Goal: Task Accomplishment & Management: Complete application form

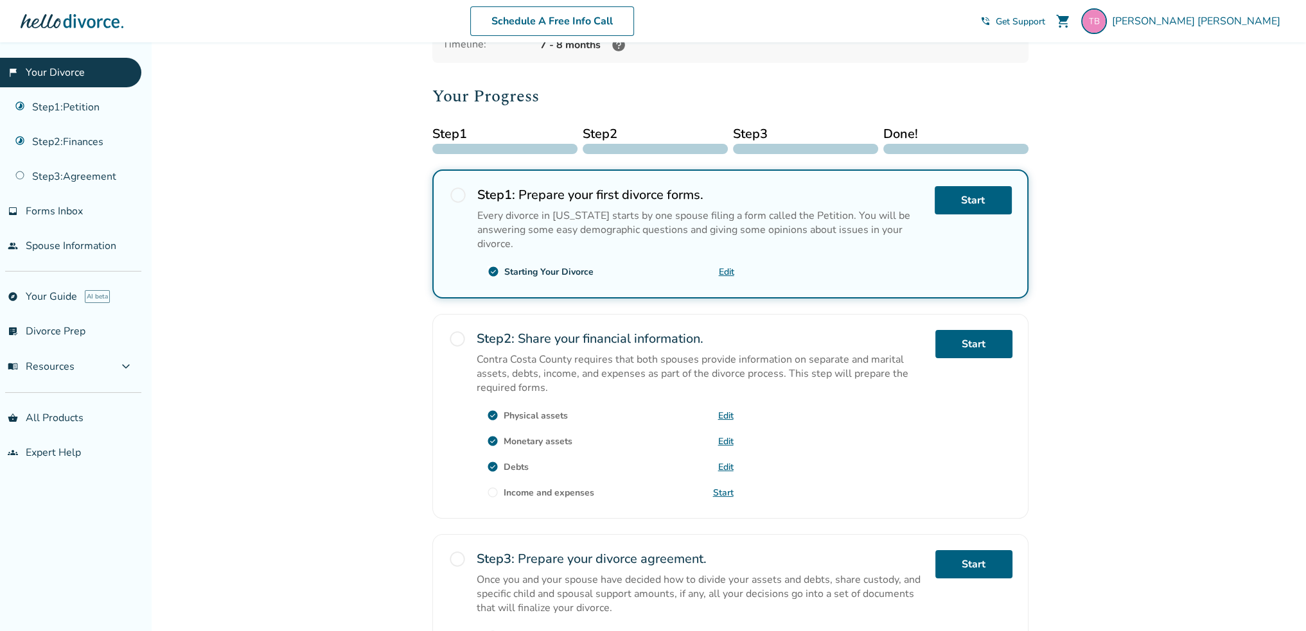
scroll to position [128, 0]
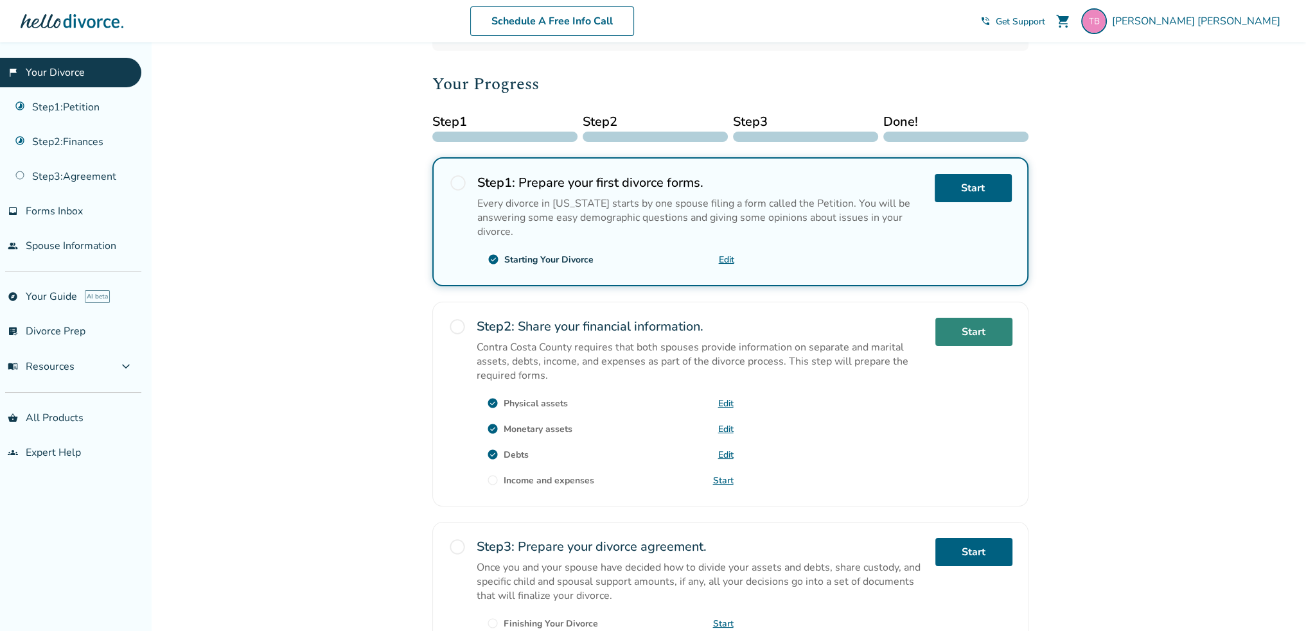
click at [977, 327] on link "Start" at bounding box center [973, 332] width 77 height 28
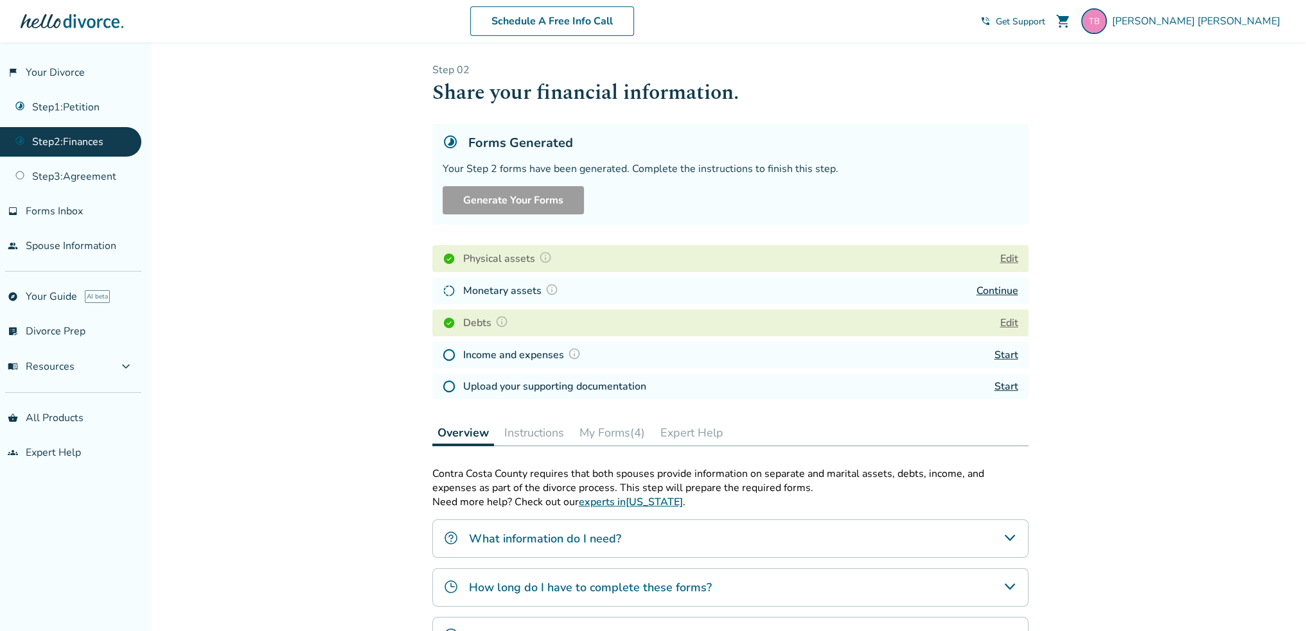
click at [1017, 258] on button "Edit" at bounding box center [1009, 258] width 18 height 15
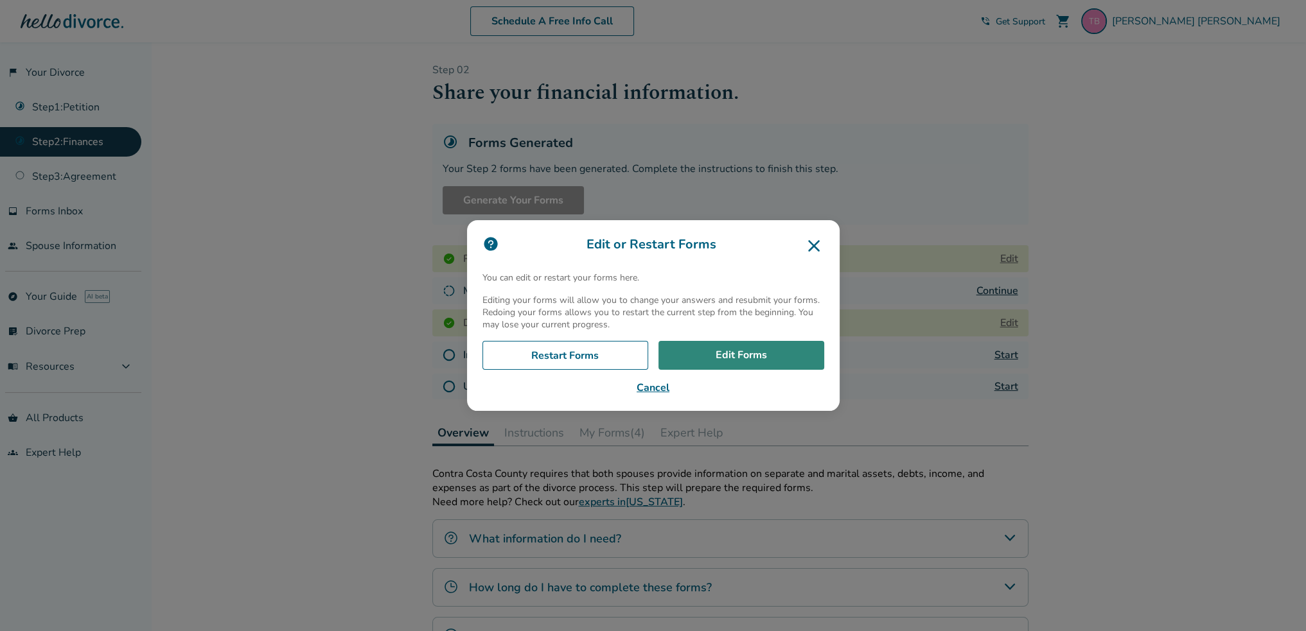
click at [723, 358] on link "Edit Forms" at bounding box center [741, 356] width 166 height 30
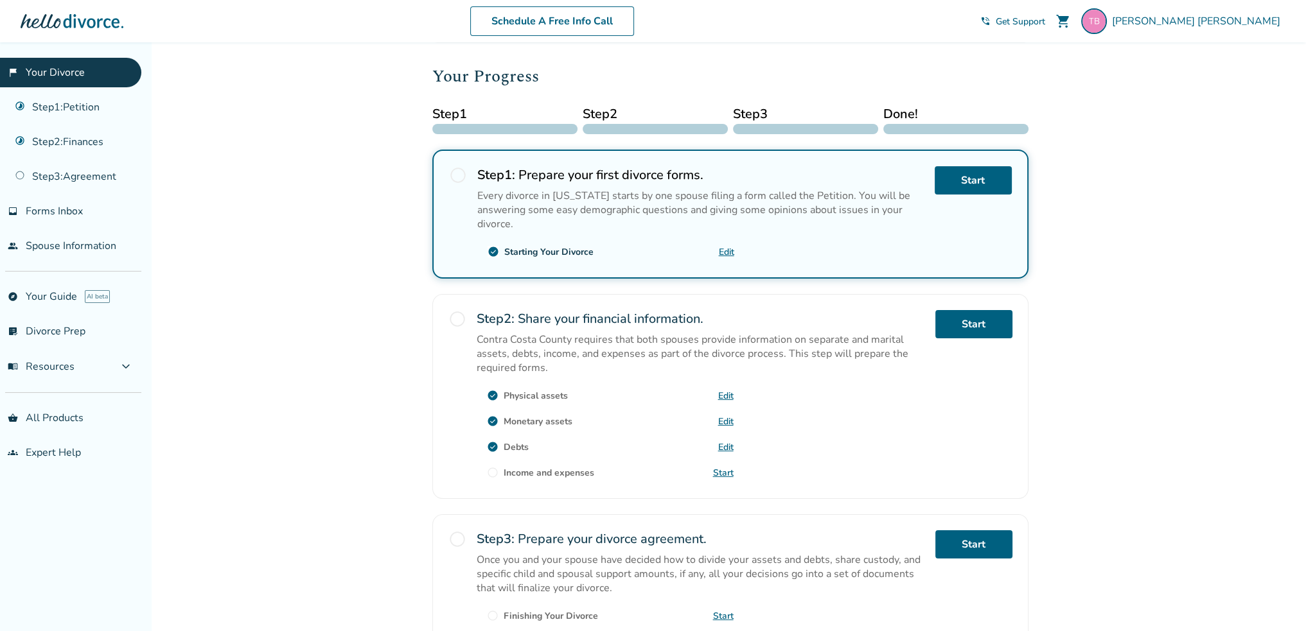
scroll to position [193, 0]
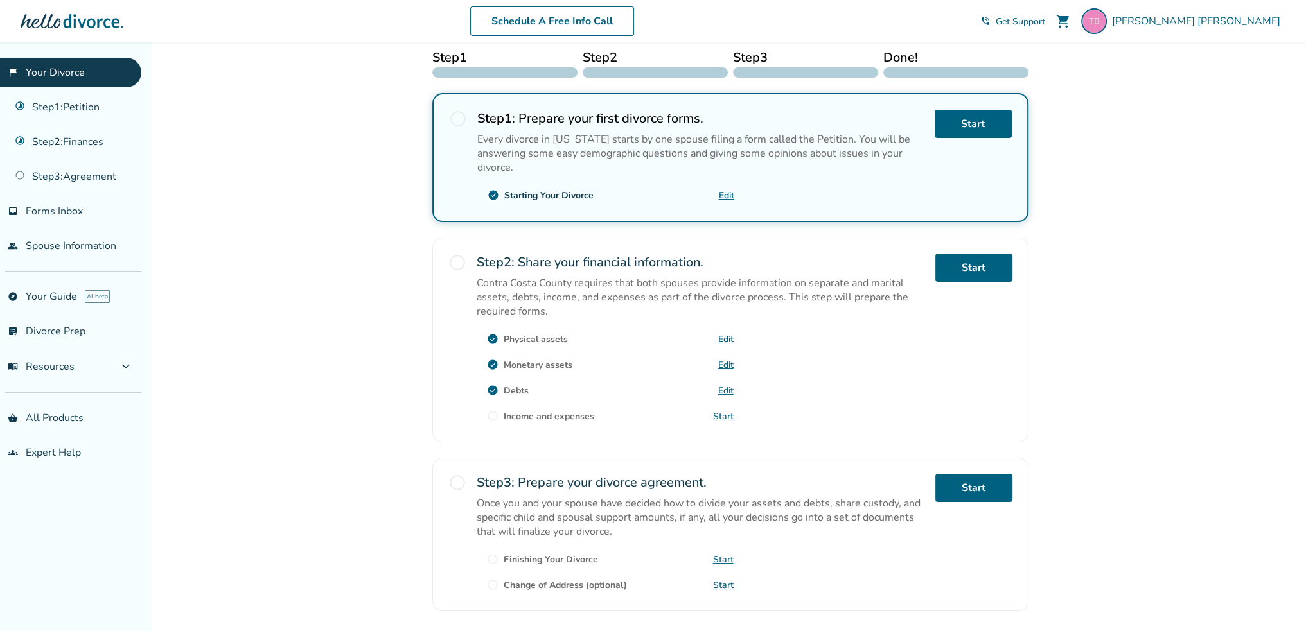
click at [814, 399] on div "Step 2 : Share your financial information. Contra Costa County requires that bo…" at bounding box center [700, 340] width 448 height 173
click at [722, 363] on link "Edit" at bounding box center [725, 365] width 15 height 12
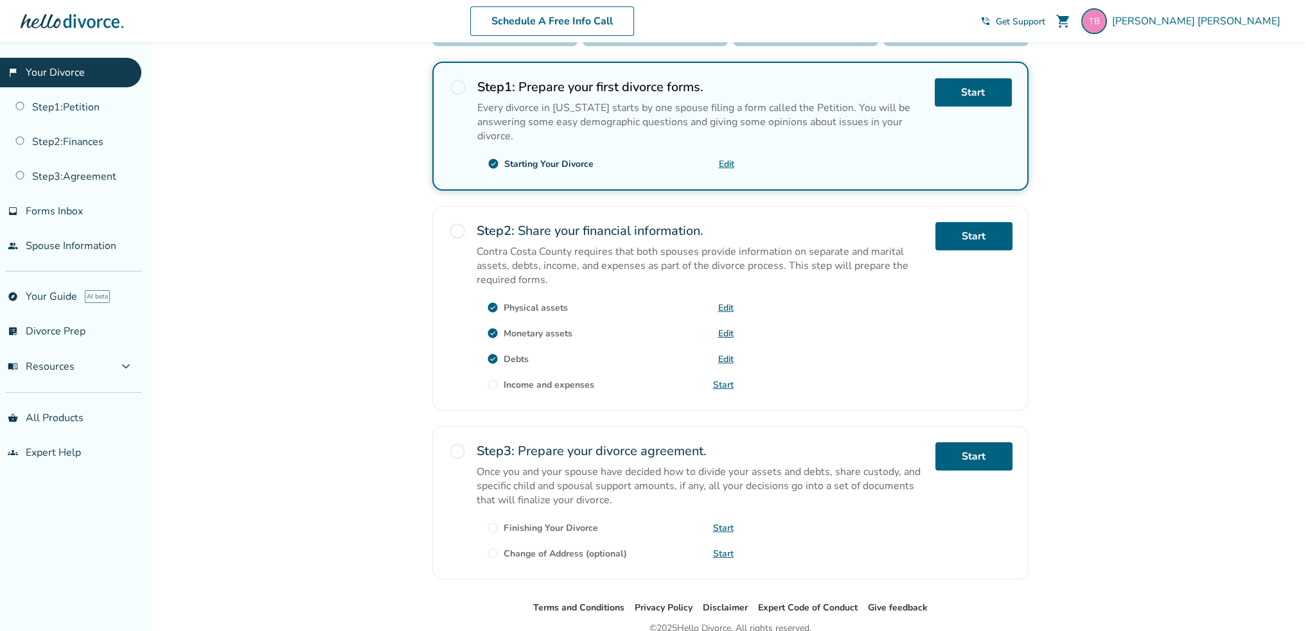
scroll to position [257, 0]
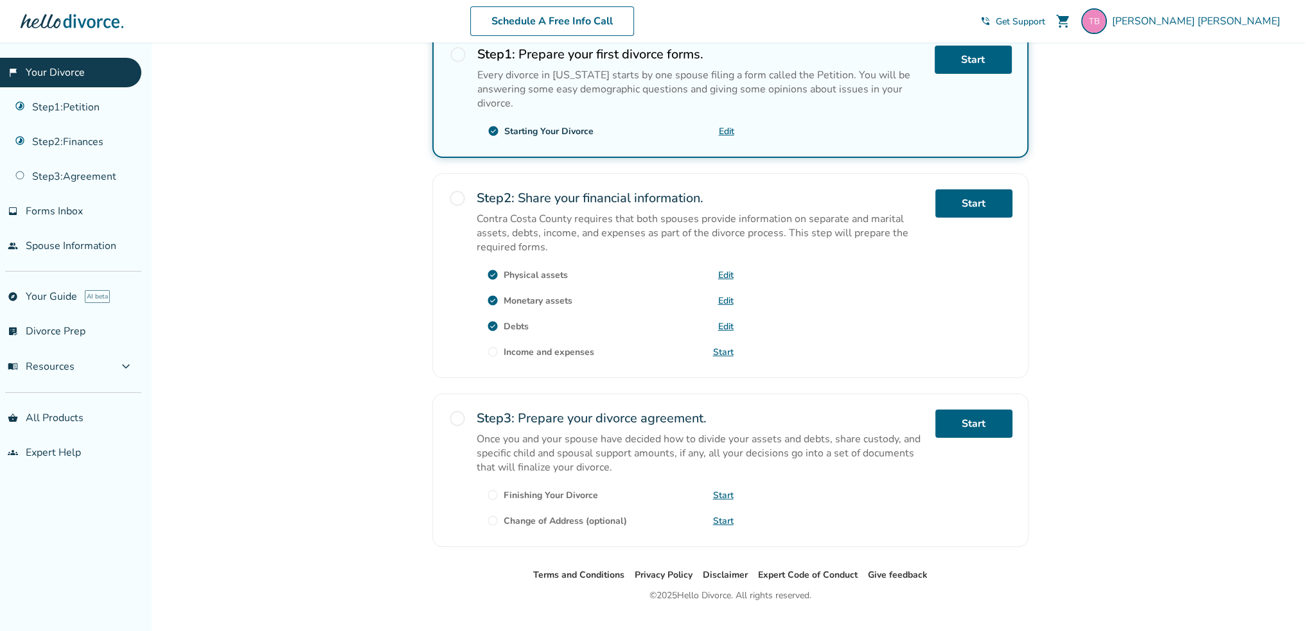
click at [723, 324] on link "Edit" at bounding box center [725, 326] width 15 height 12
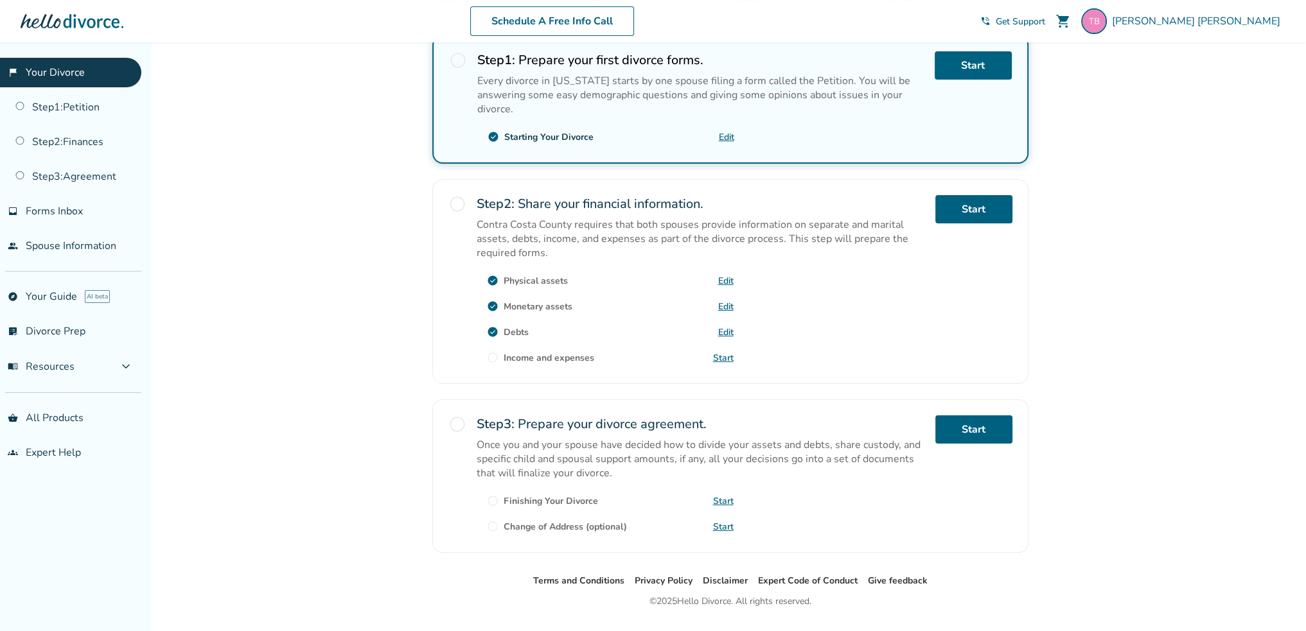
scroll to position [257, 0]
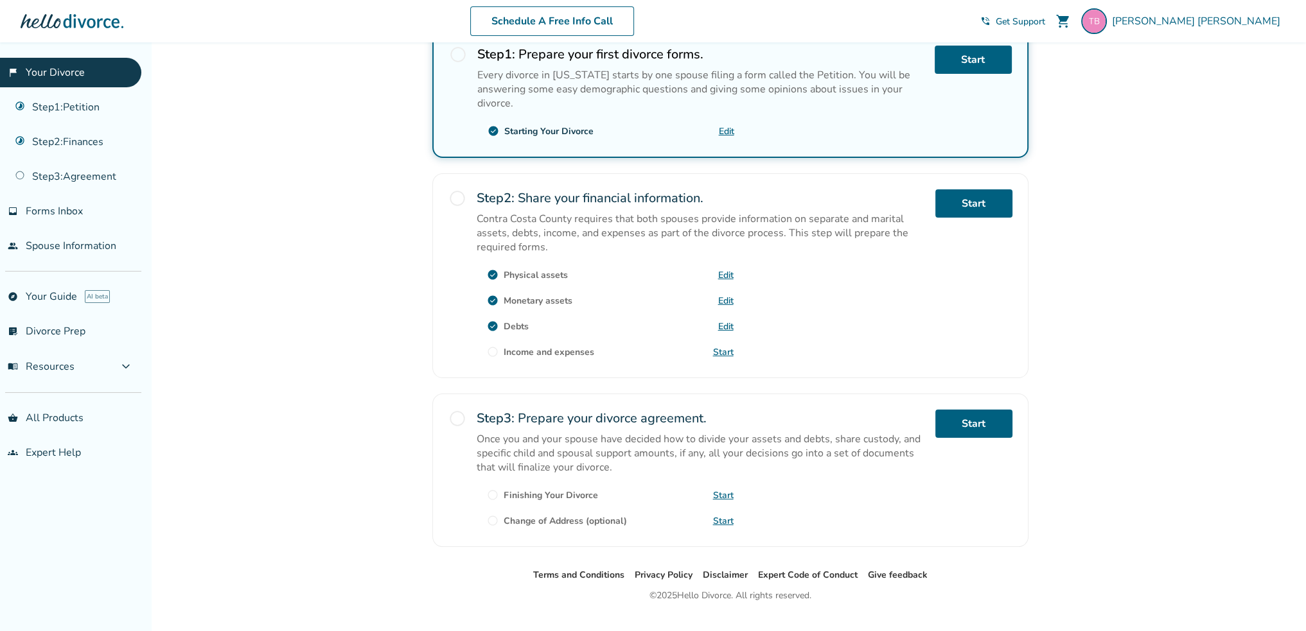
click at [730, 320] on link "Edit" at bounding box center [725, 326] width 15 height 12
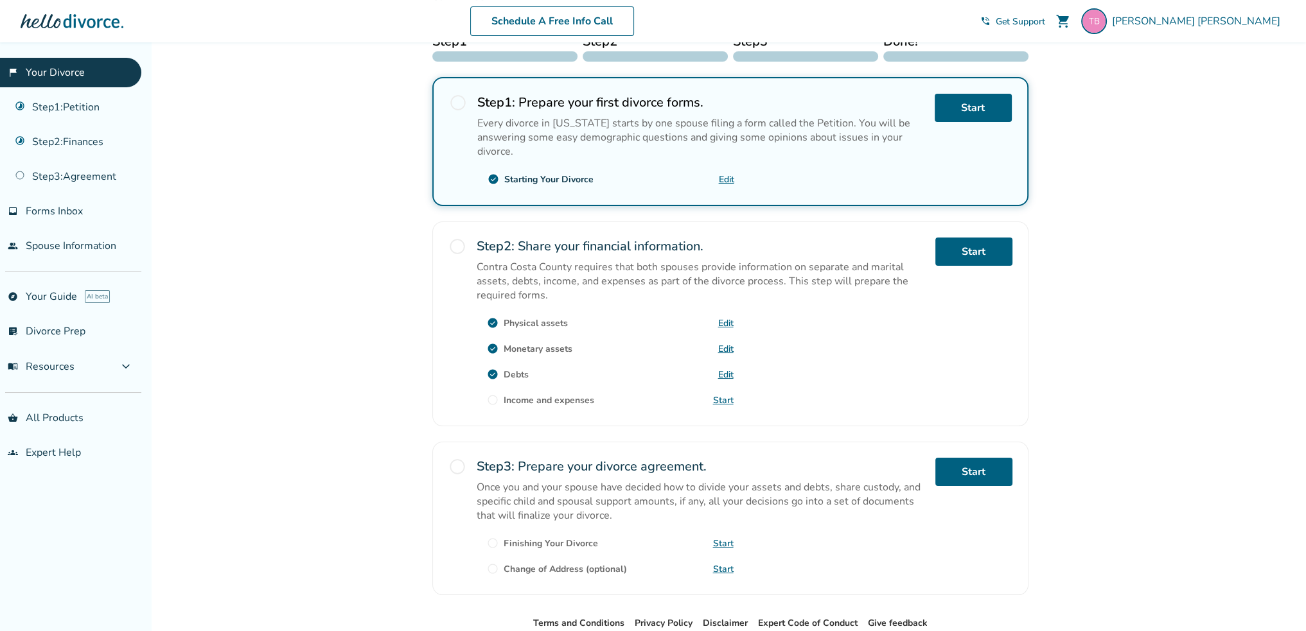
scroll to position [279, 0]
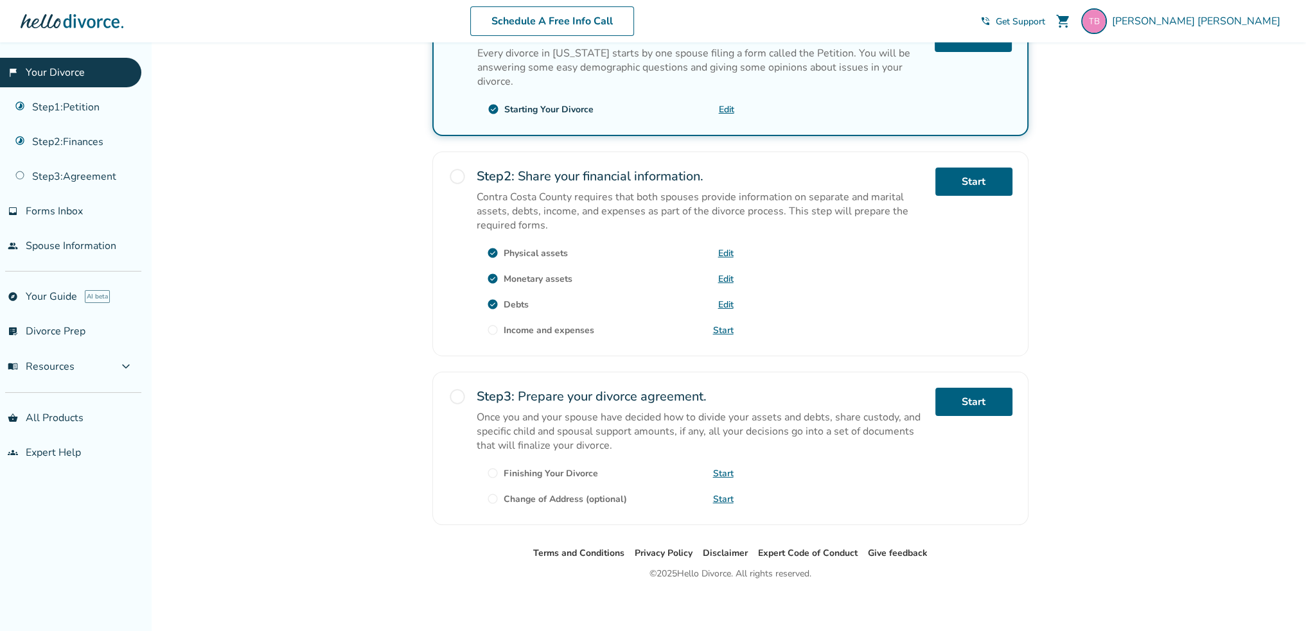
click at [725, 302] on link "Edit" at bounding box center [725, 305] width 15 height 12
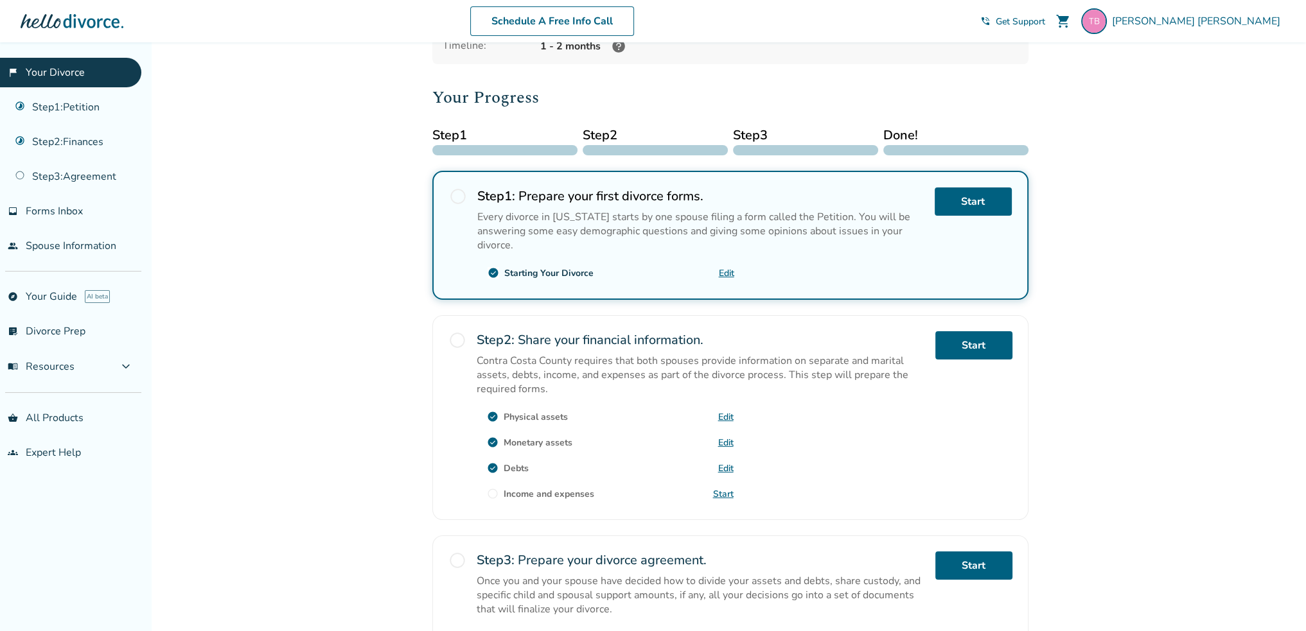
scroll to position [128, 0]
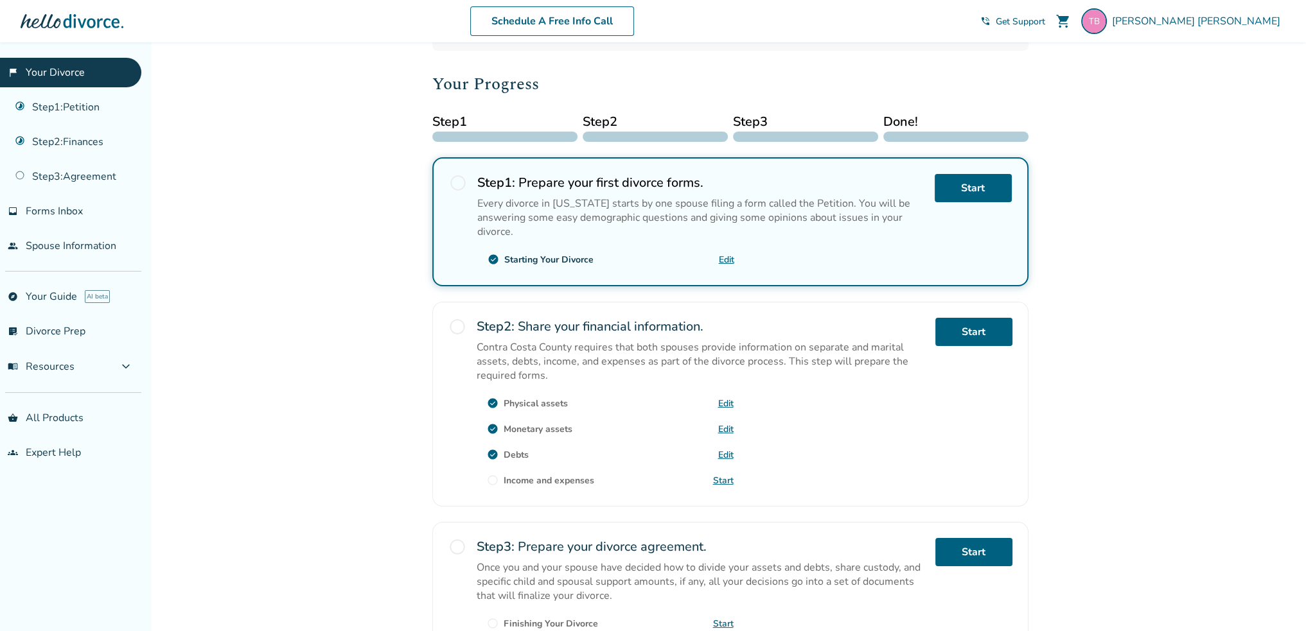
click at [724, 476] on link "Start" at bounding box center [723, 481] width 21 height 12
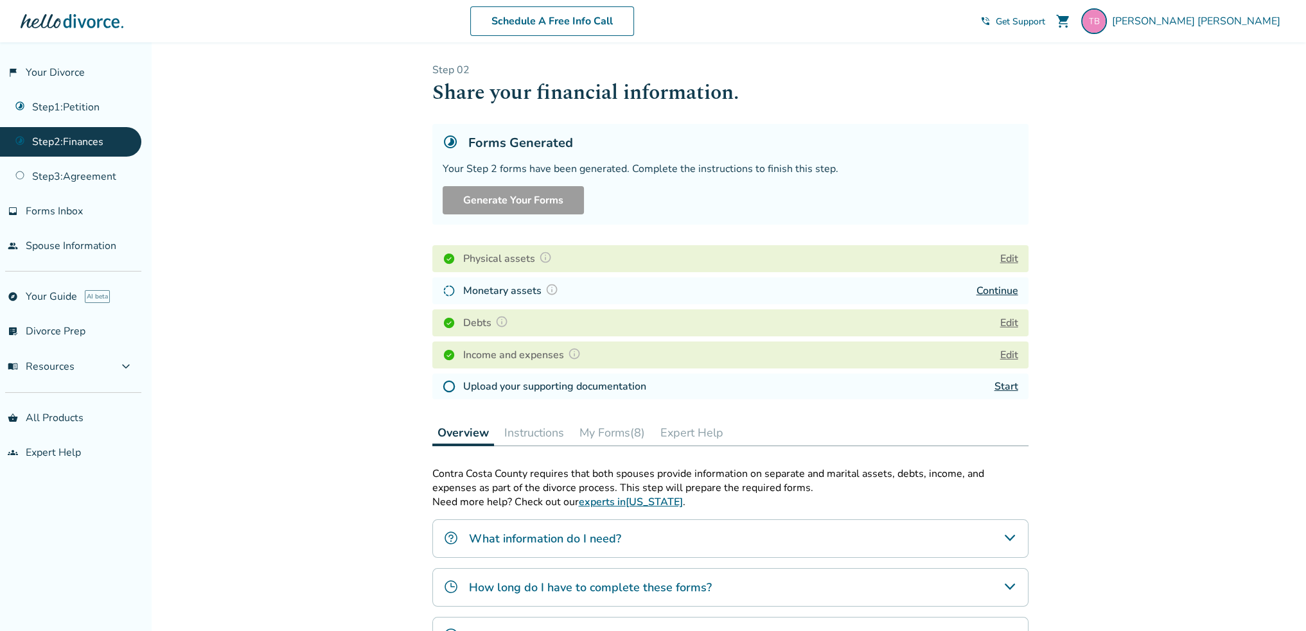
click at [1002, 290] on link "Continue" at bounding box center [997, 291] width 42 height 14
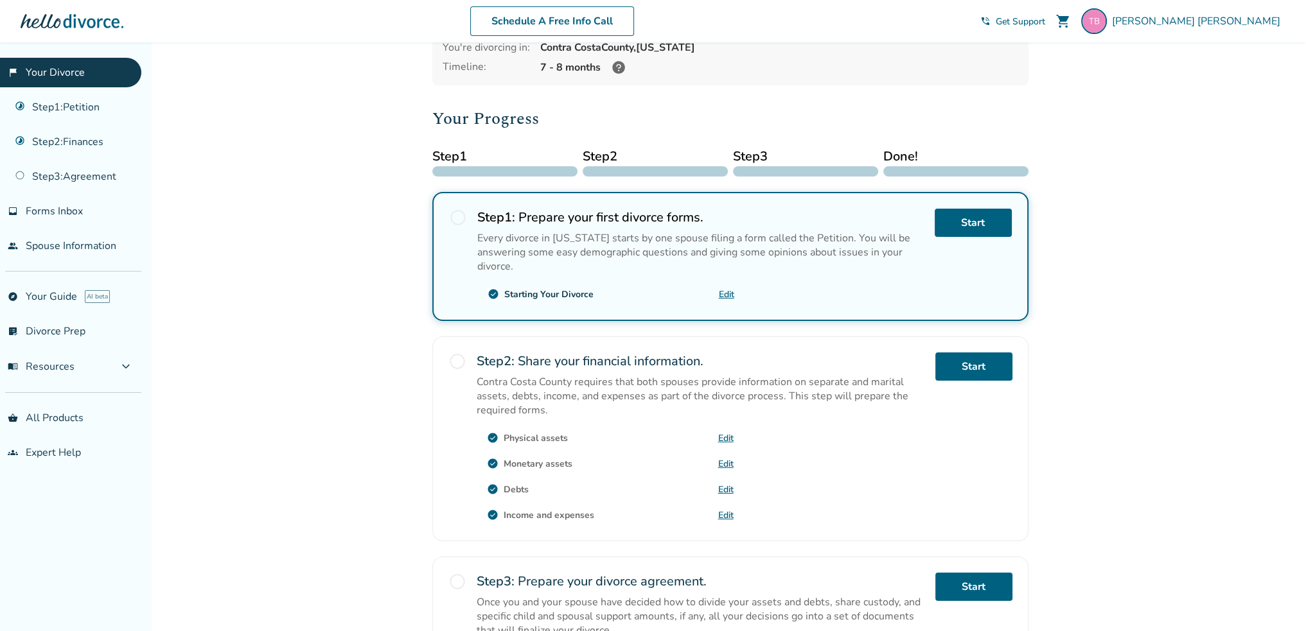
scroll to position [85, 0]
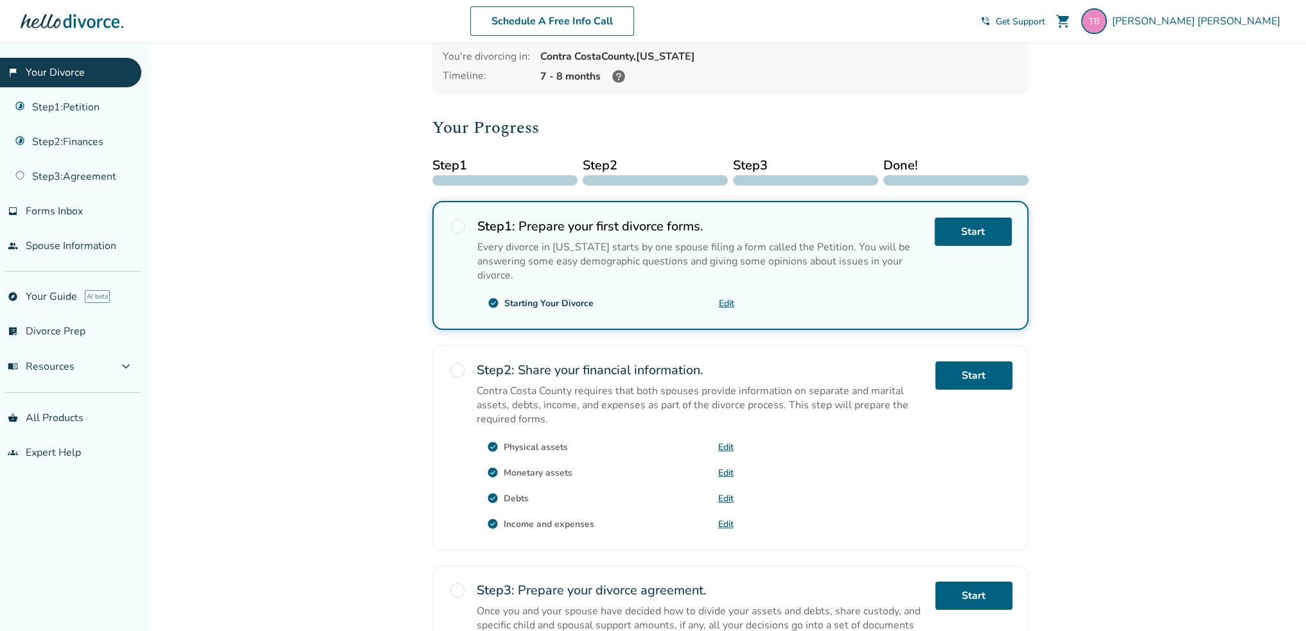
click at [458, 369] on span "radio_button_unchecked" at bounding box center [457, 371] width 18 height 18
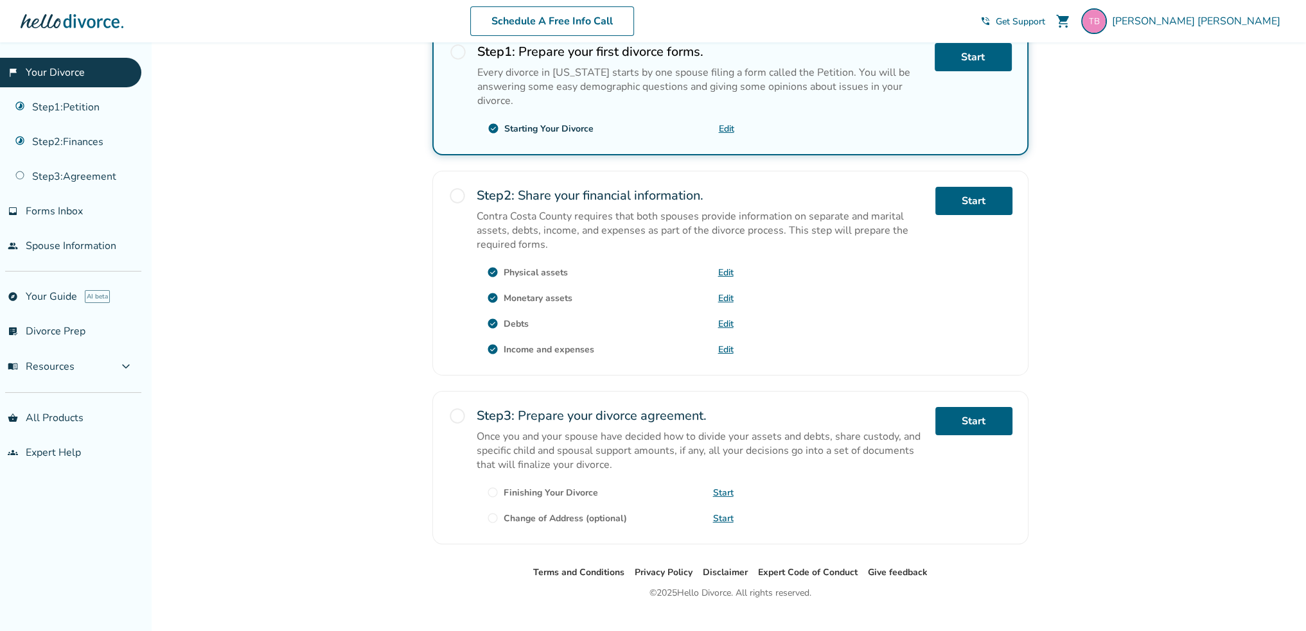
scroll to position [279, 0]
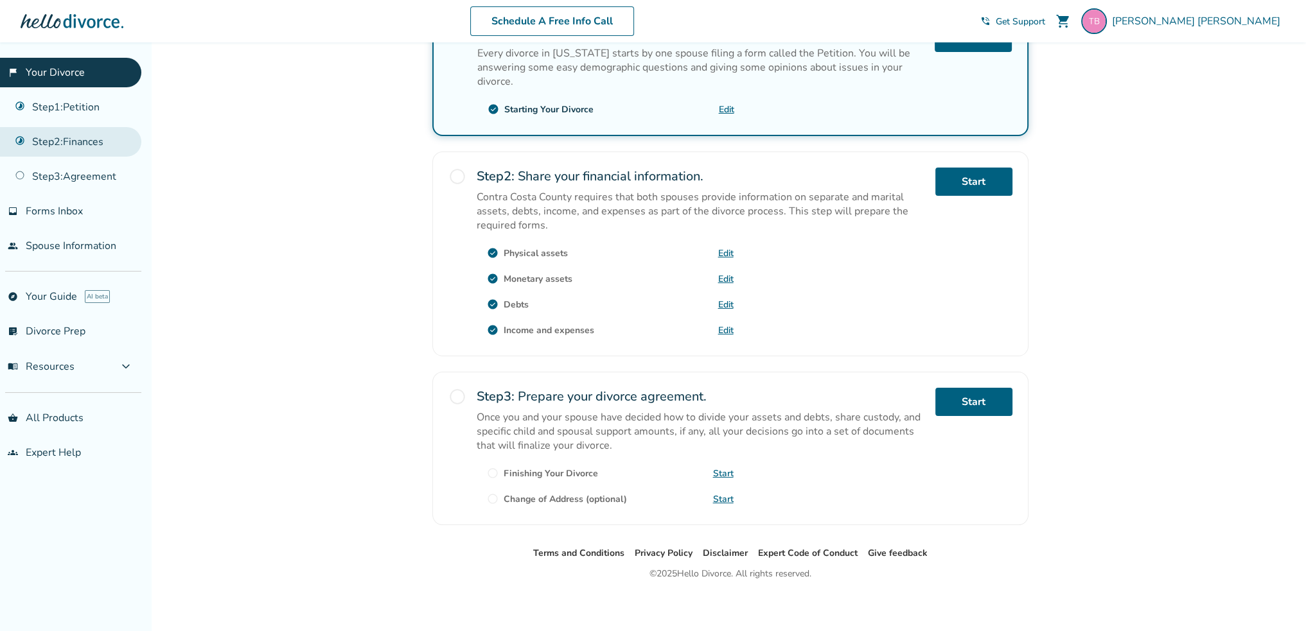
click at [82, 148] on link "Step 2 : Finances" at bounding box center [70, 142] width 141 height 30
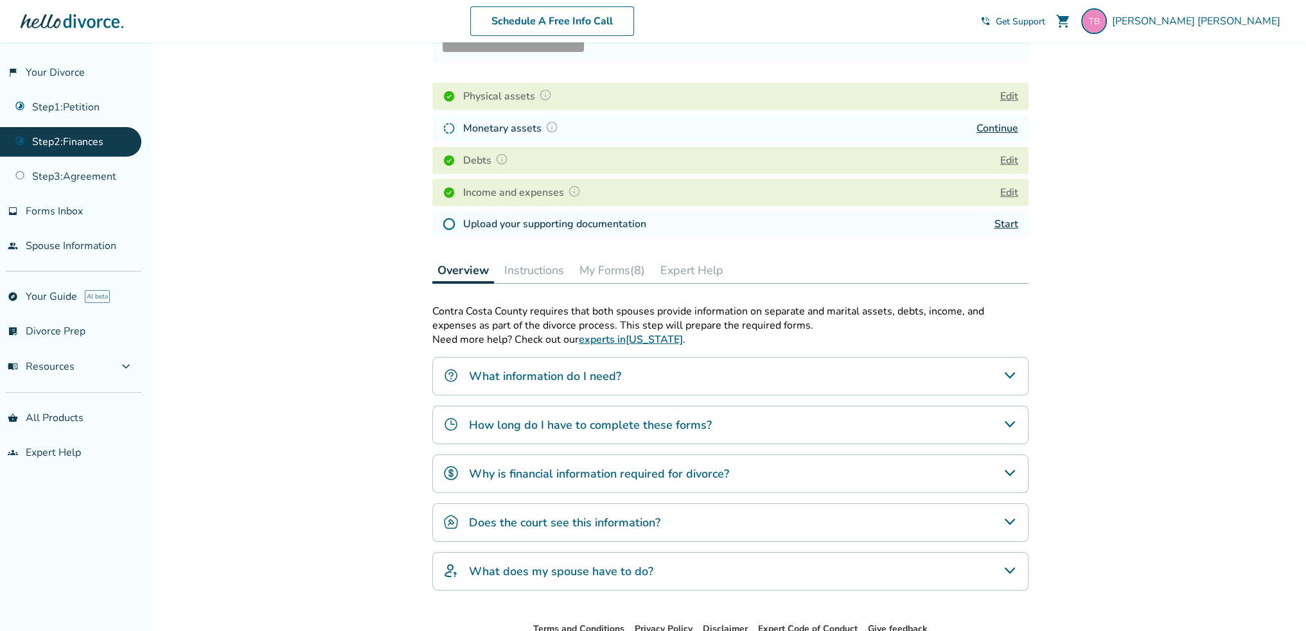
scroll to position [48, 0]
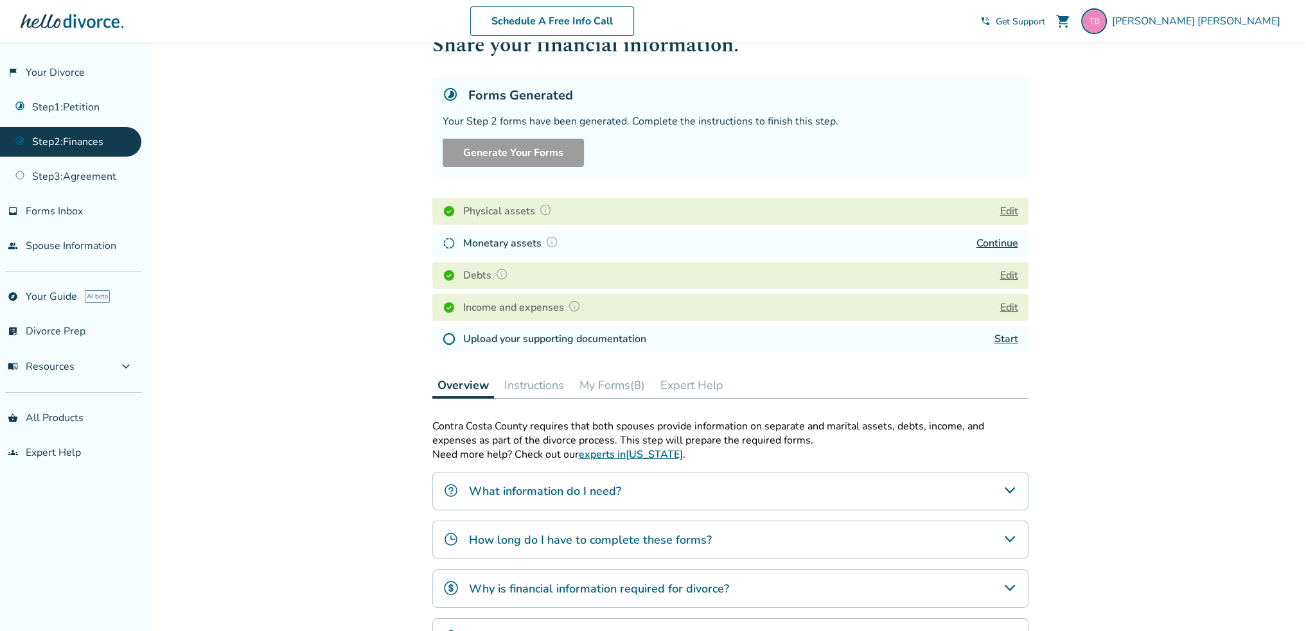
click at [607, 392] on button "My Forms (8)" at bounding box center [612, 385] width 76 height 26
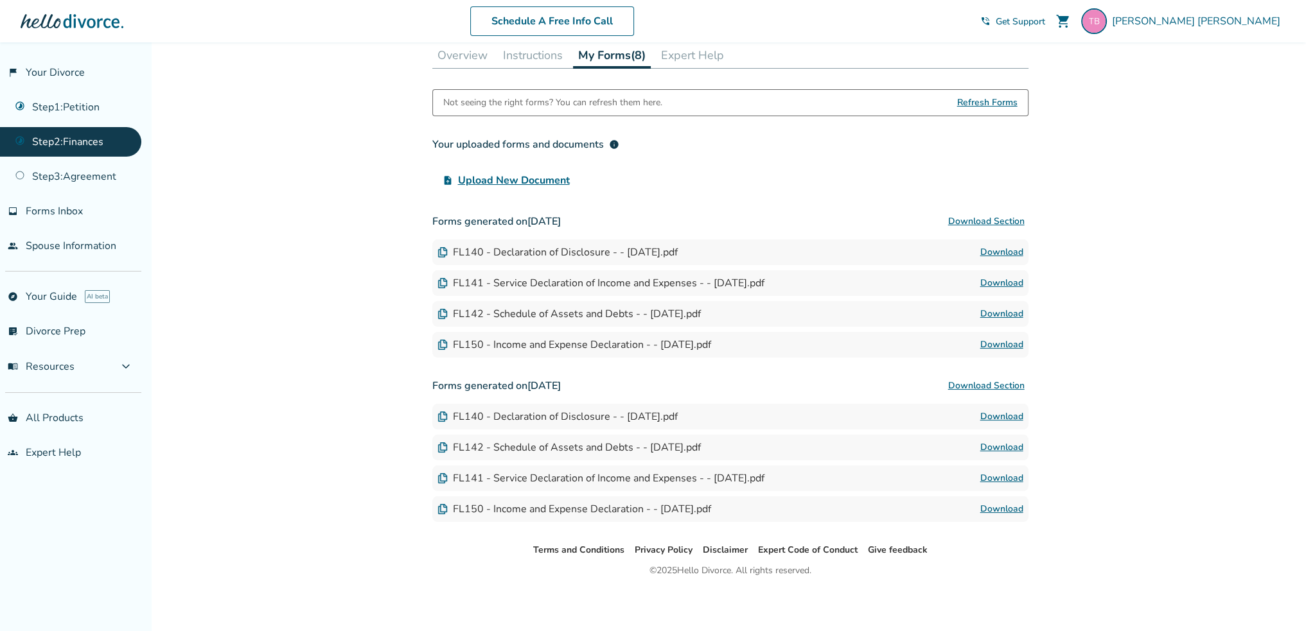
scroll to position [378, 0]
click at [997, 223] on button "Download Section" at bounding box center [986, 222] width 84 height 26
click at [543, 58] on button "Instructions" at bounding box center [533, 55] width 70 height 26
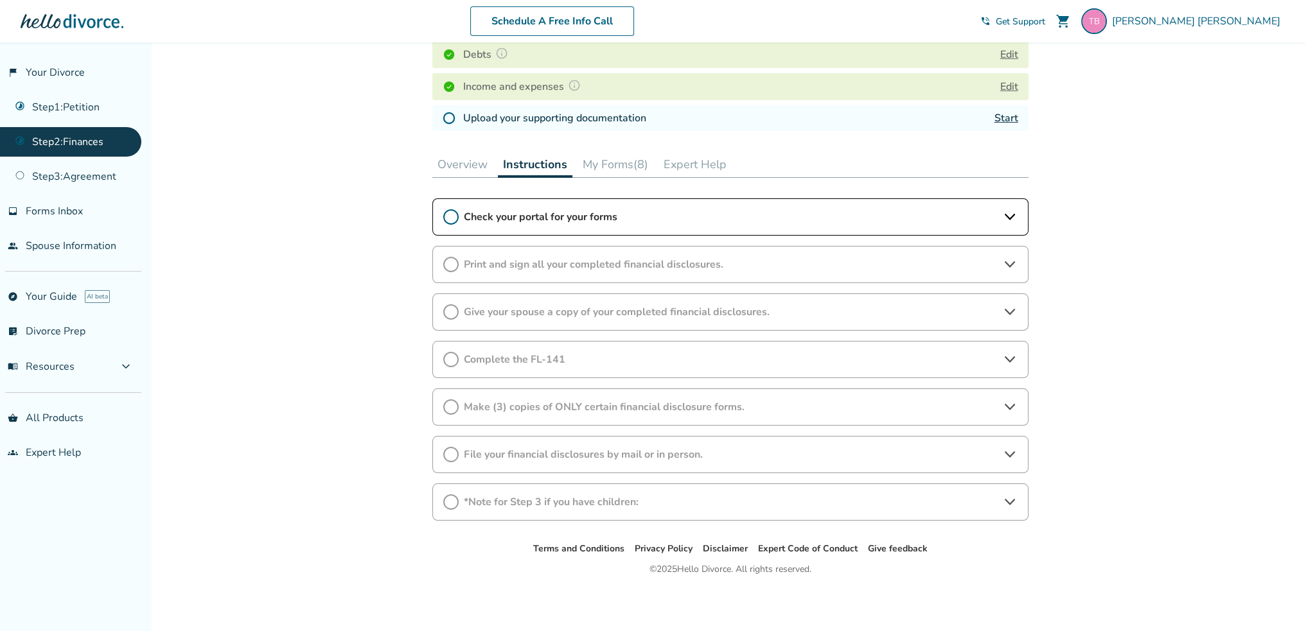
scroll to position [266, 0]
click at [1014, 223] on icon at bounding box center [1009, 219] width 15 height 15
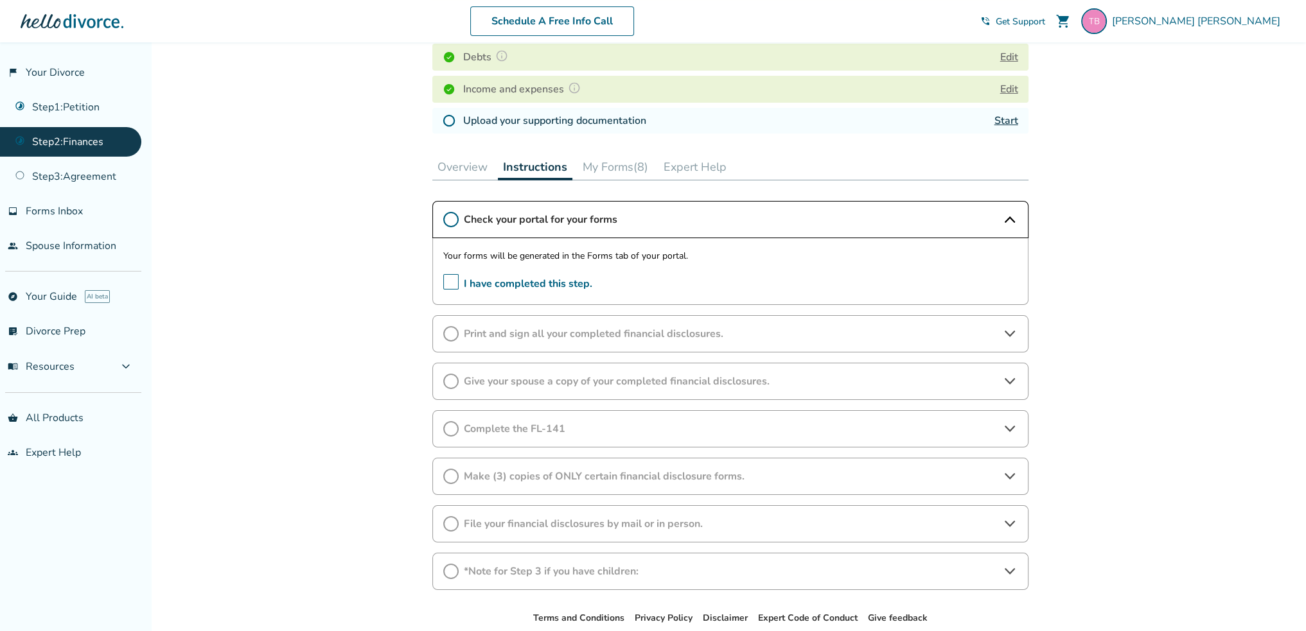
click at [453, 279] on span "I have completed this step." at bounding box center [517, 284] width 149 height 20
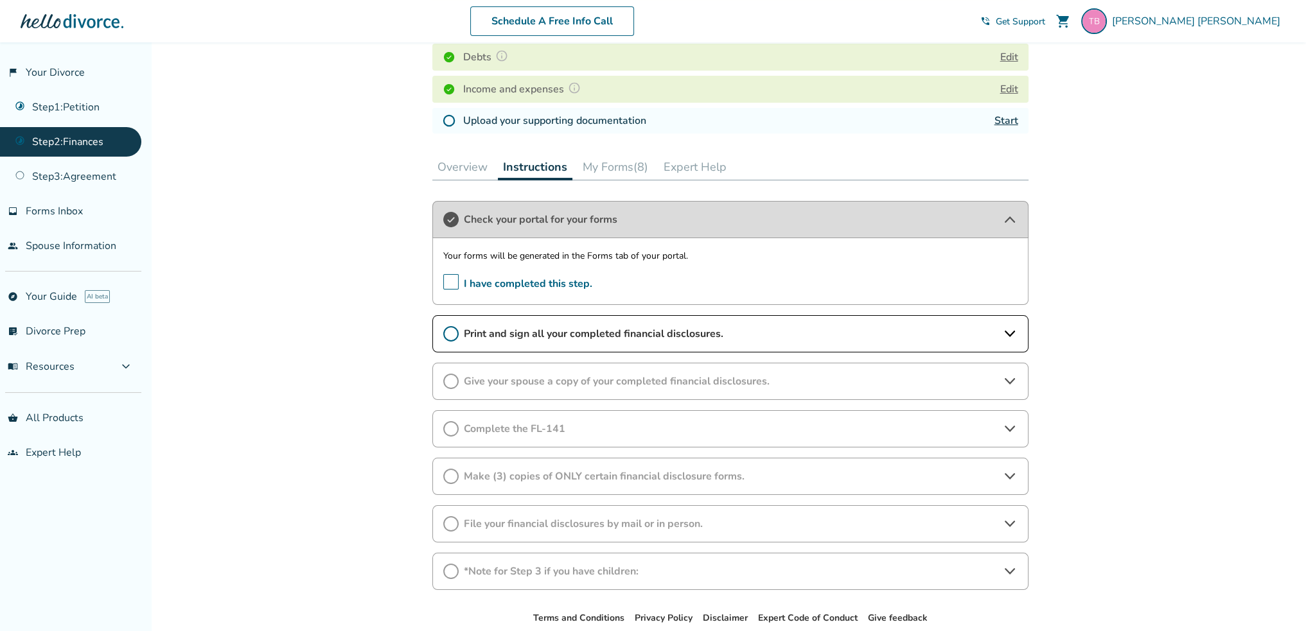
click at [1012, 333] on icon at bounding box center [1009, 333] width 15 height 15
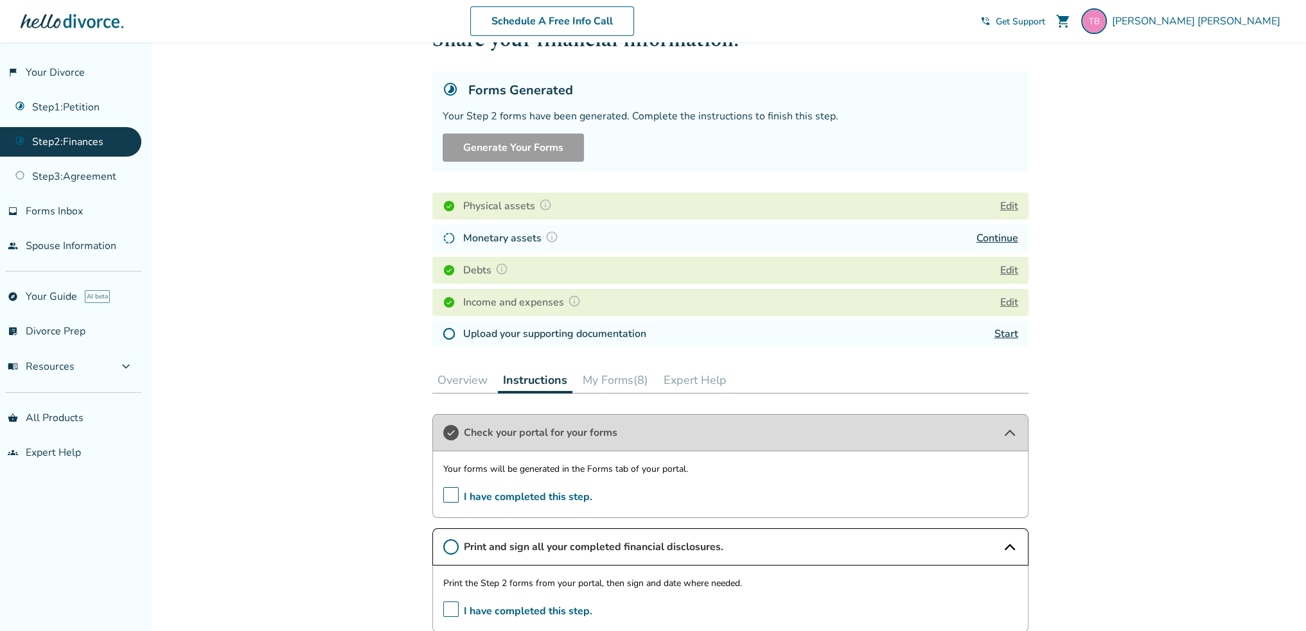
scroll to position [128, 0]
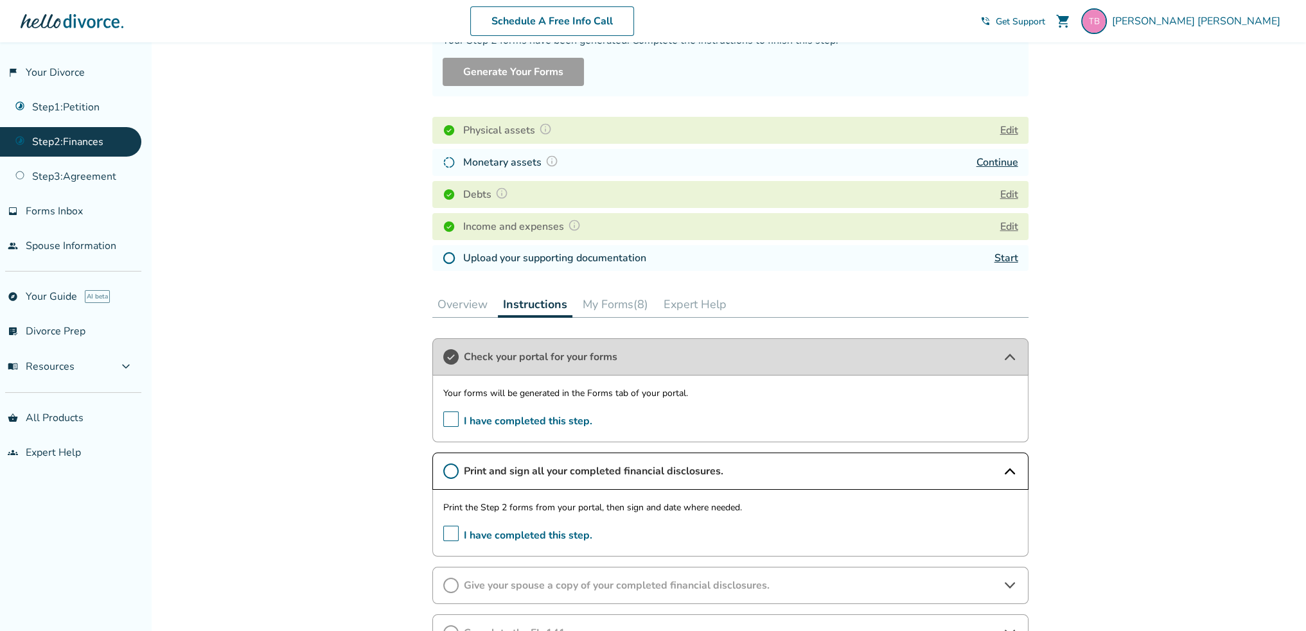
click at [633, 300] on button "My Forms (8)" at bounding box center [615, 305] width 76 height 26
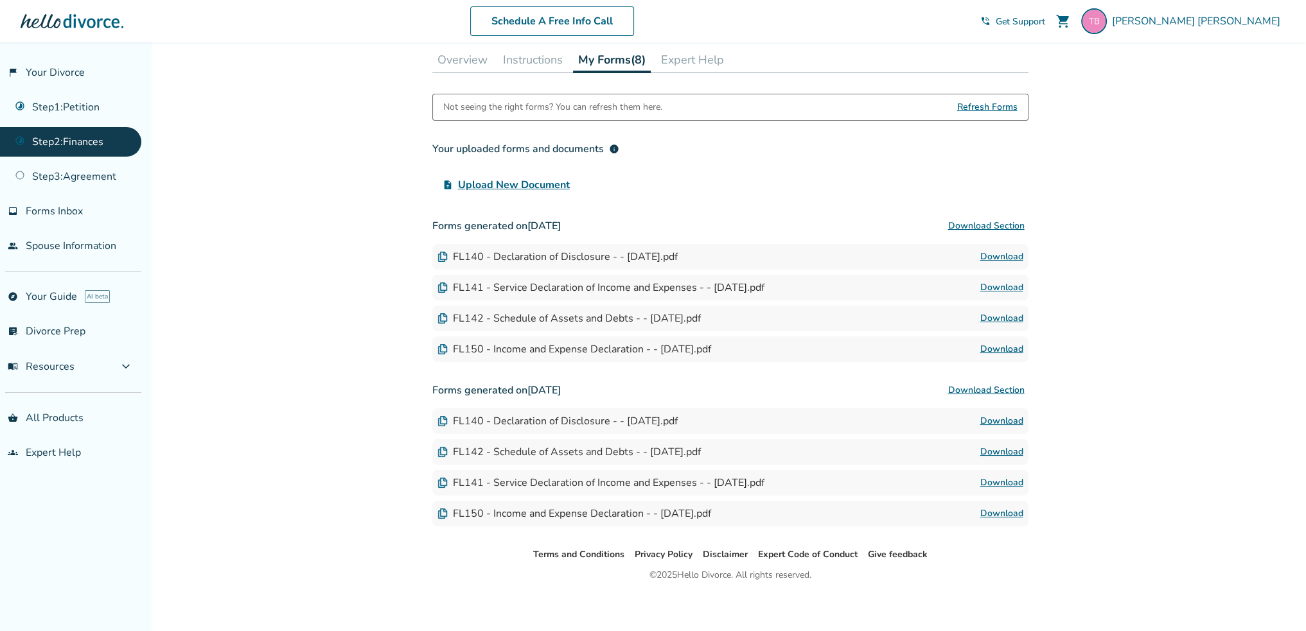
scroll to position [378, 0]
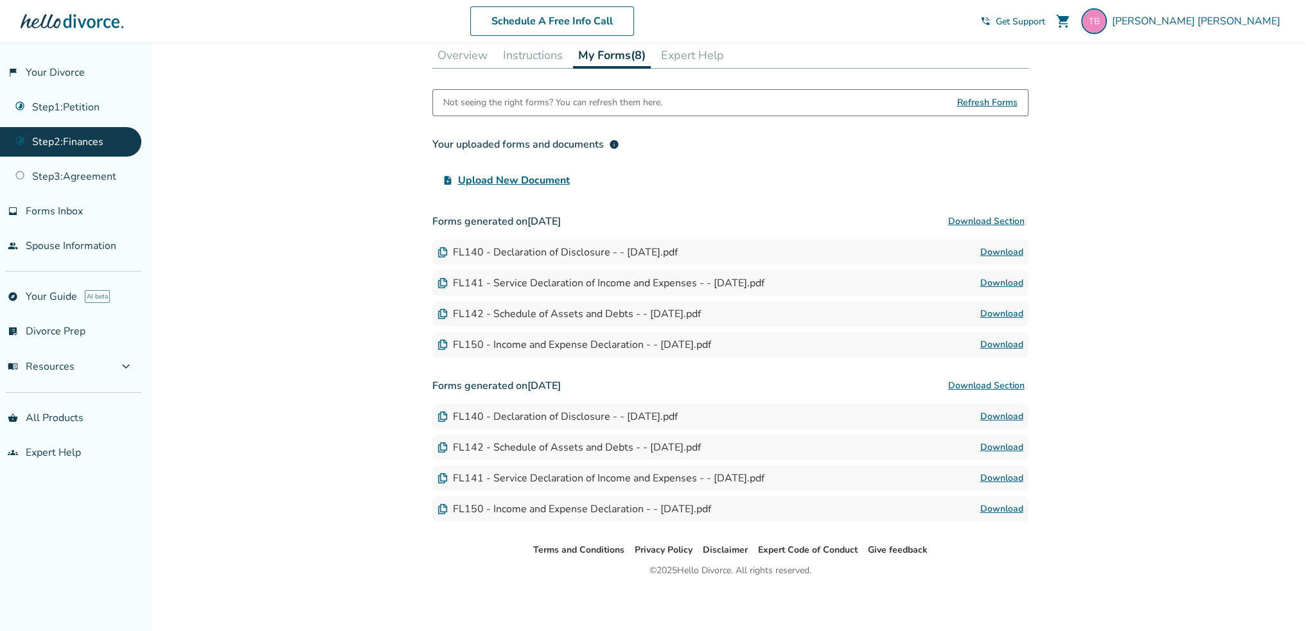
click at [1014, 249] on link "Download" at bounding box center [1001, 252] width 43 height 15
click at [529, 52] on button "Instructions" at bounding box center [533, 55] width 70 height 26
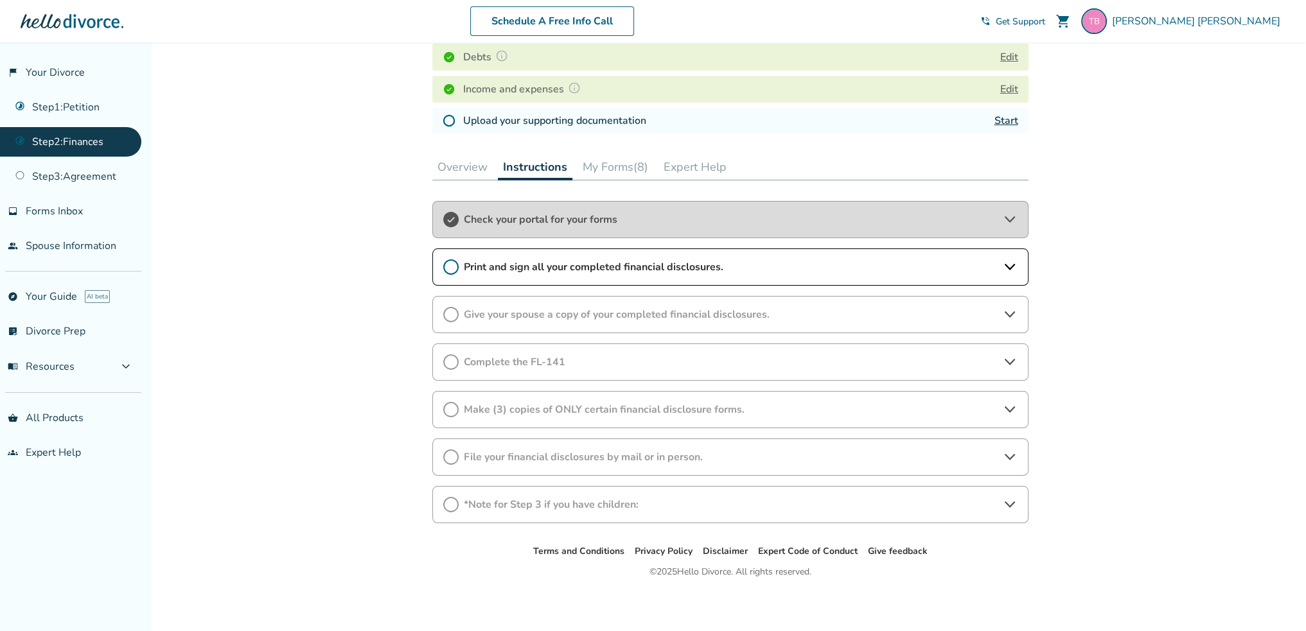
click at [1009, 261] on icon at bounding box center [1009, 266] width 15 height 15
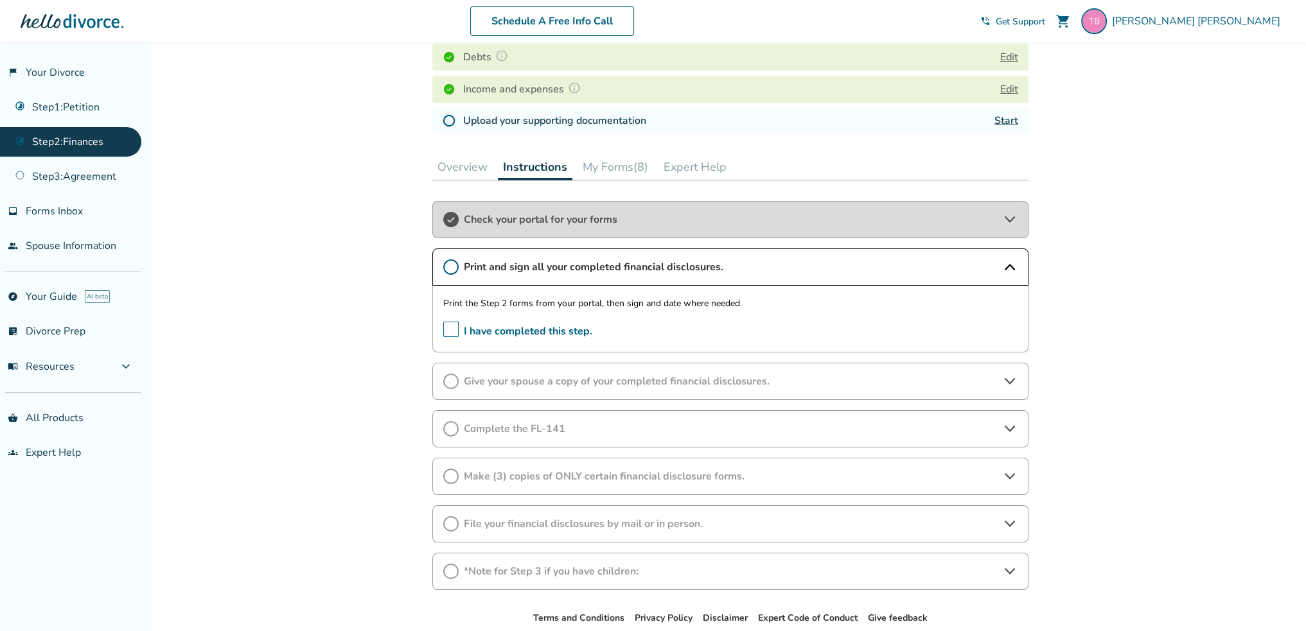
click at [452, 328] on span "I have completed this step." at bounding box center [517, 332] width 149 height 20
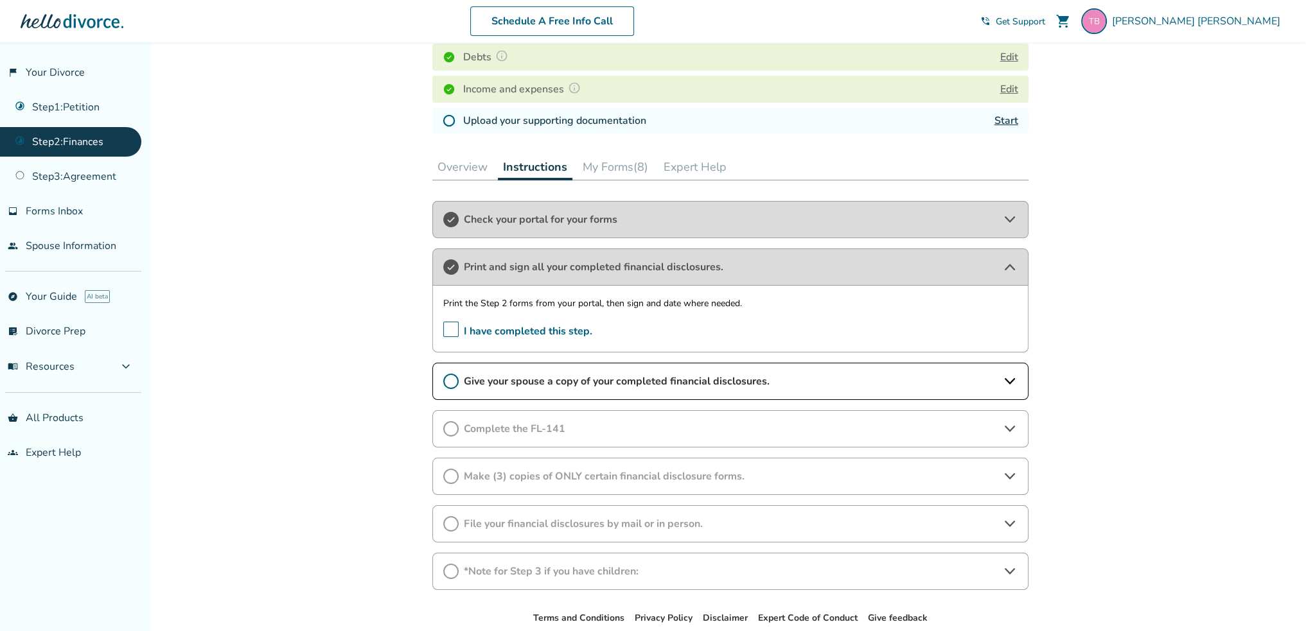
click at [1016, 377] on icon at bounding box center [1009, 381] width 15 height 15
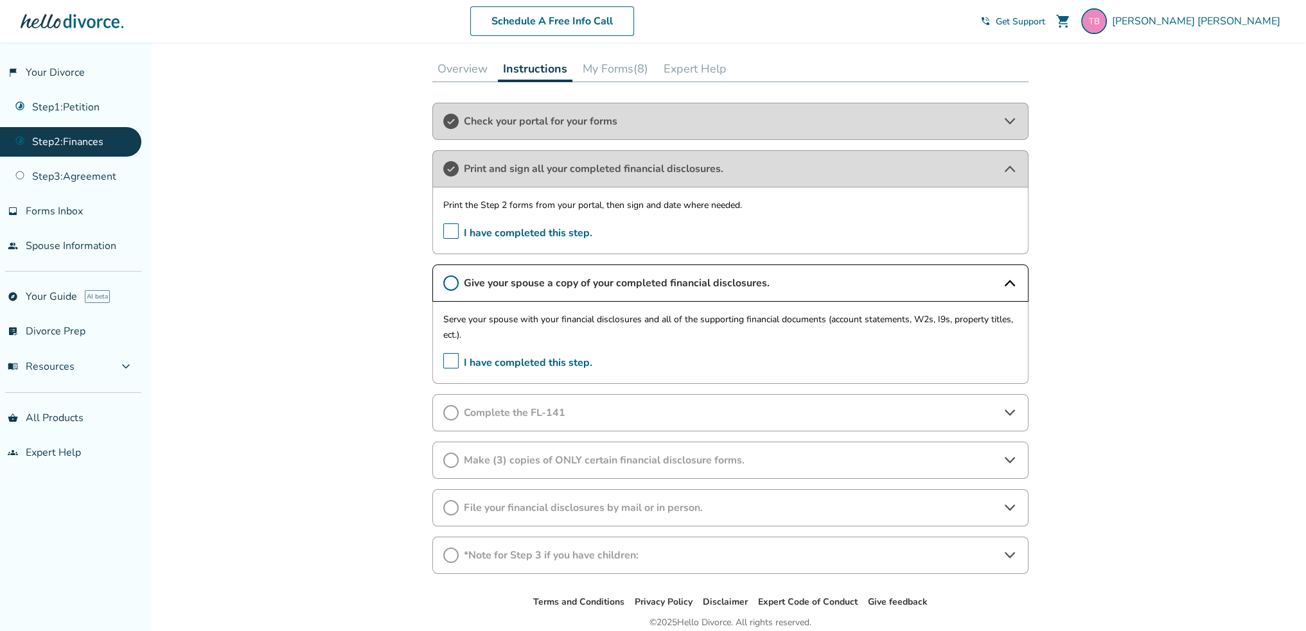
scroll to position [394, 0]
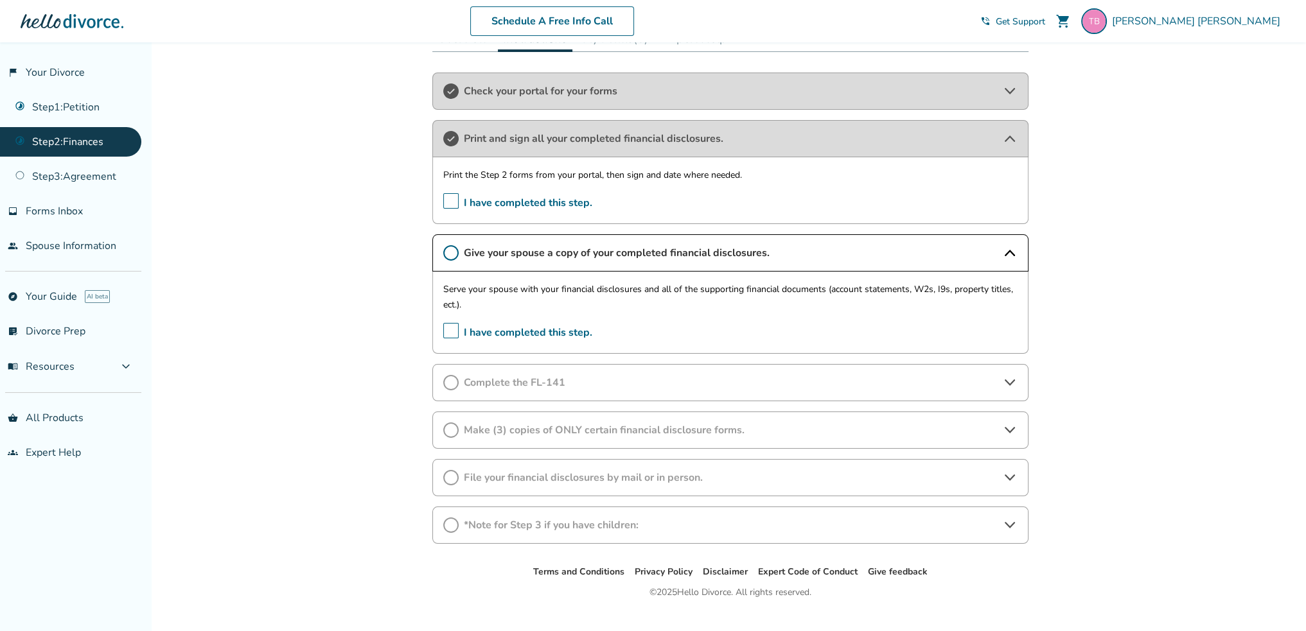
click at [1012, 376] on icon at bounding box center [1009, 382] width 15 height 15
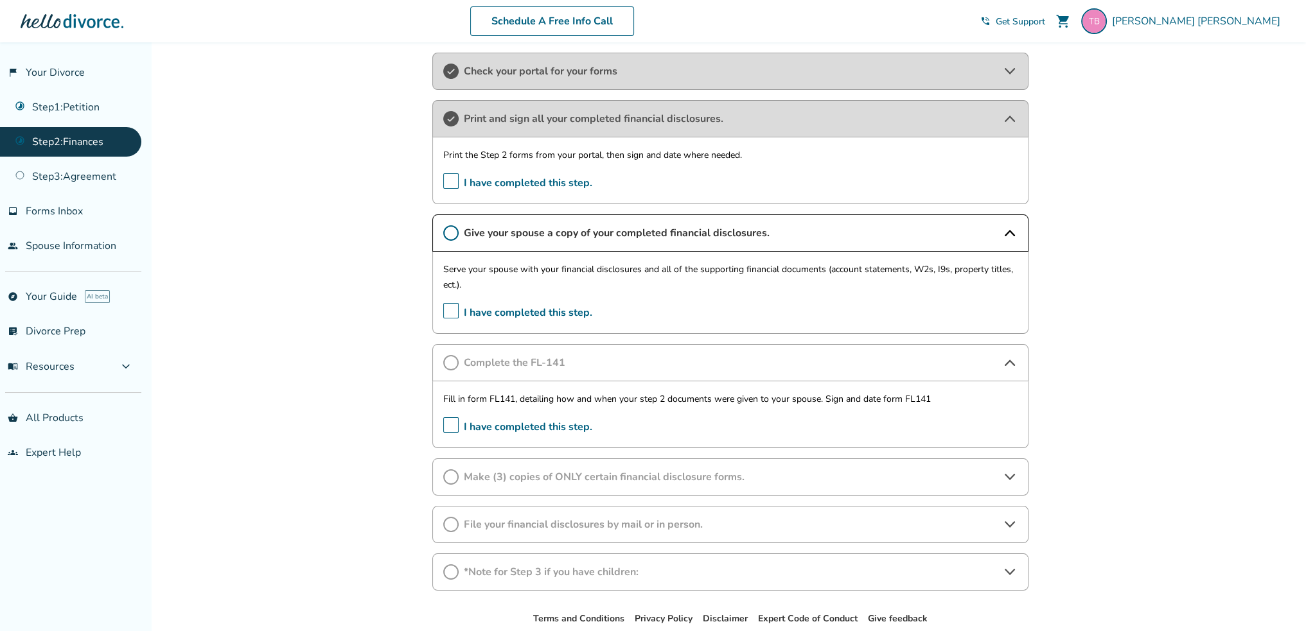
scroll to position [417, 0]
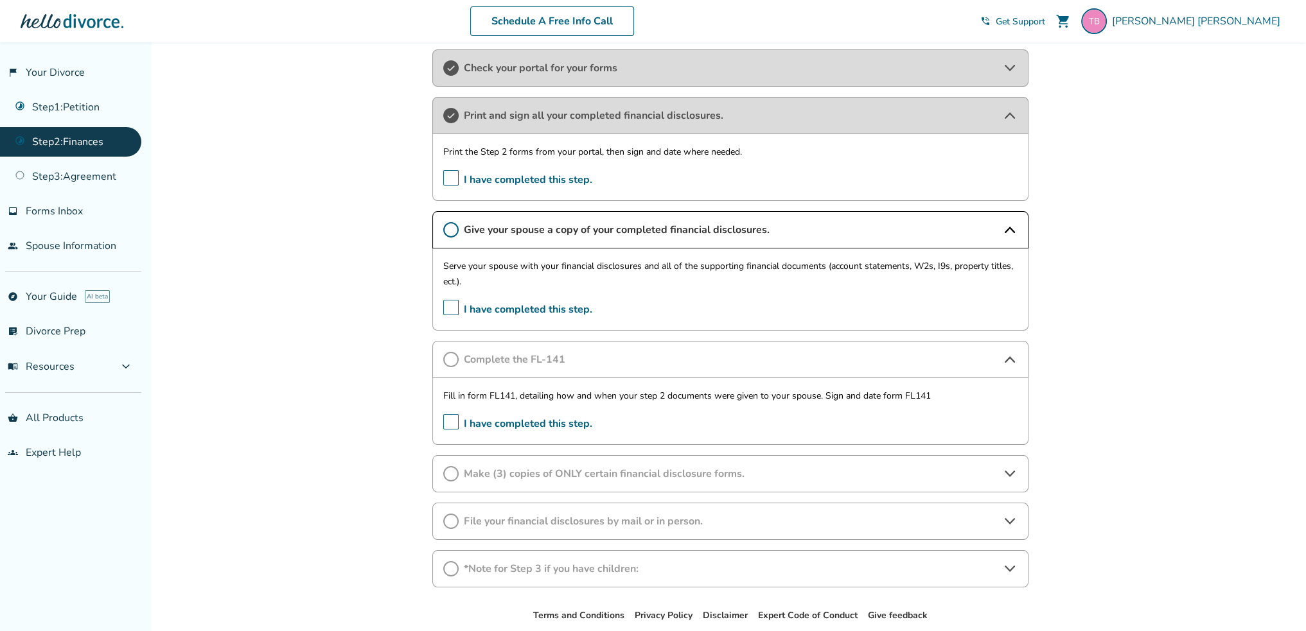
click at [451, 307] on span "I have completed this step." at bounding box center [517, 310] width 149 height 20
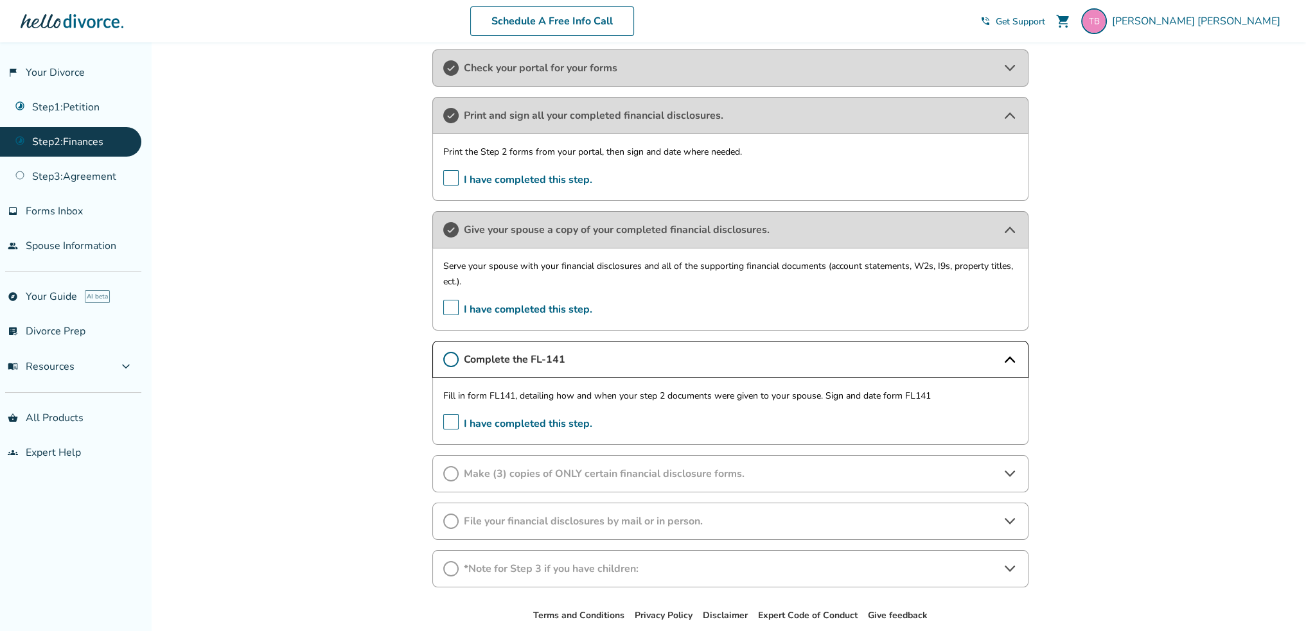
click at [451, 417] on span "I have completed this step." at bounding box center [517, 424] width 149 height 20
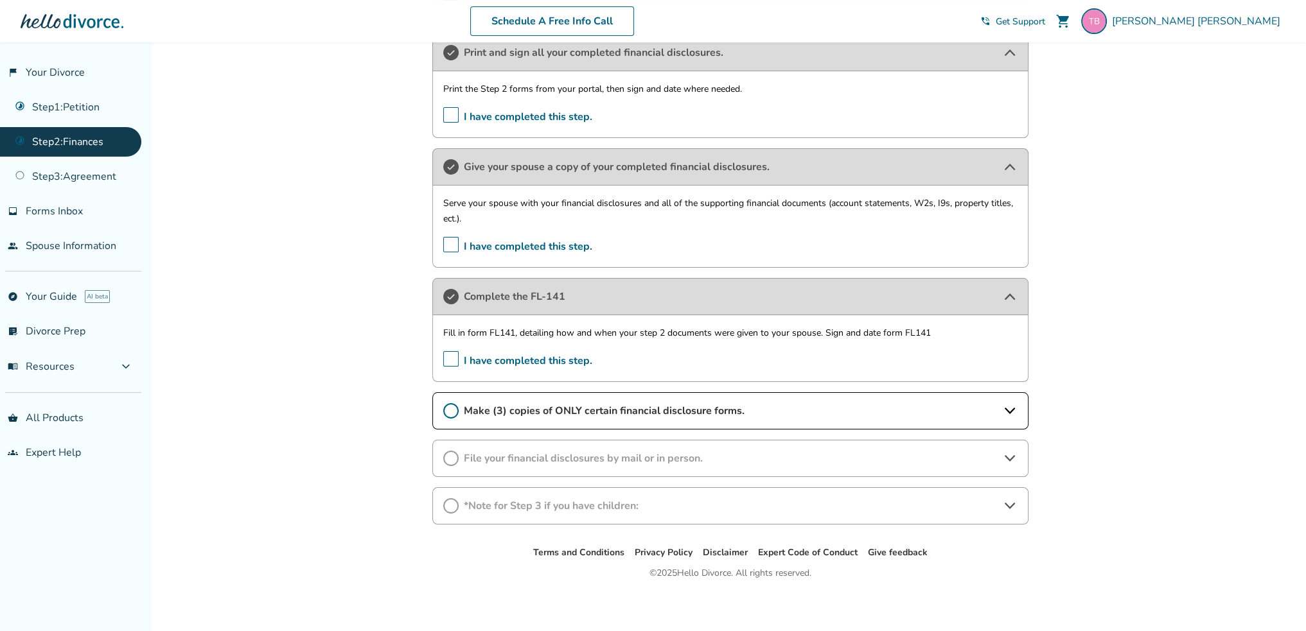
scroll to position [482, 0]
click at [1006, 408] on icon at bounding box center [1009, 409] width 15 height 15
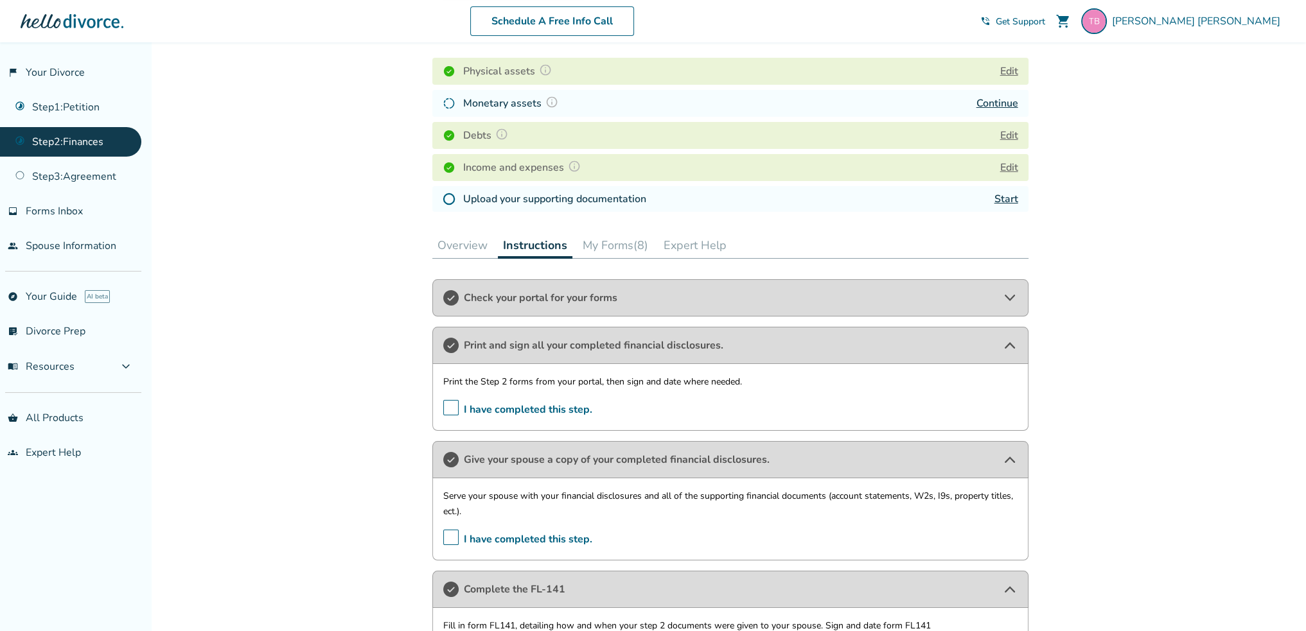
scroll to position [243, 0]
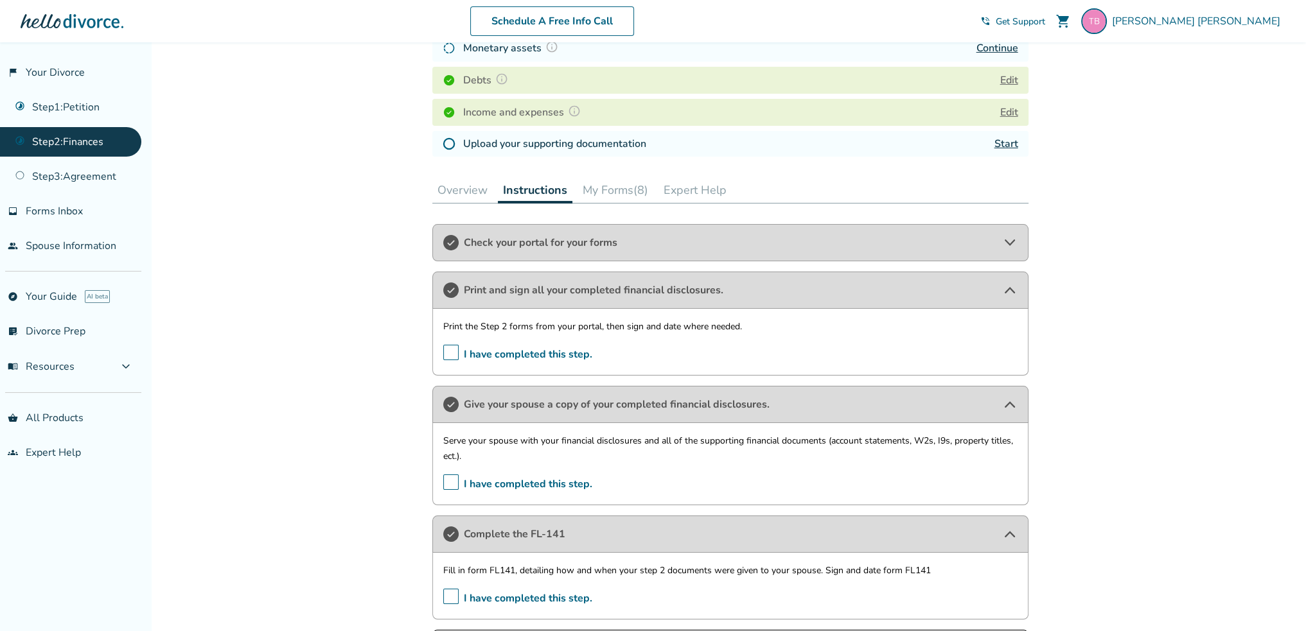
click at [611, 186] on button "My Forms (8)" at bounding box center [615, 190] width 76 height 26
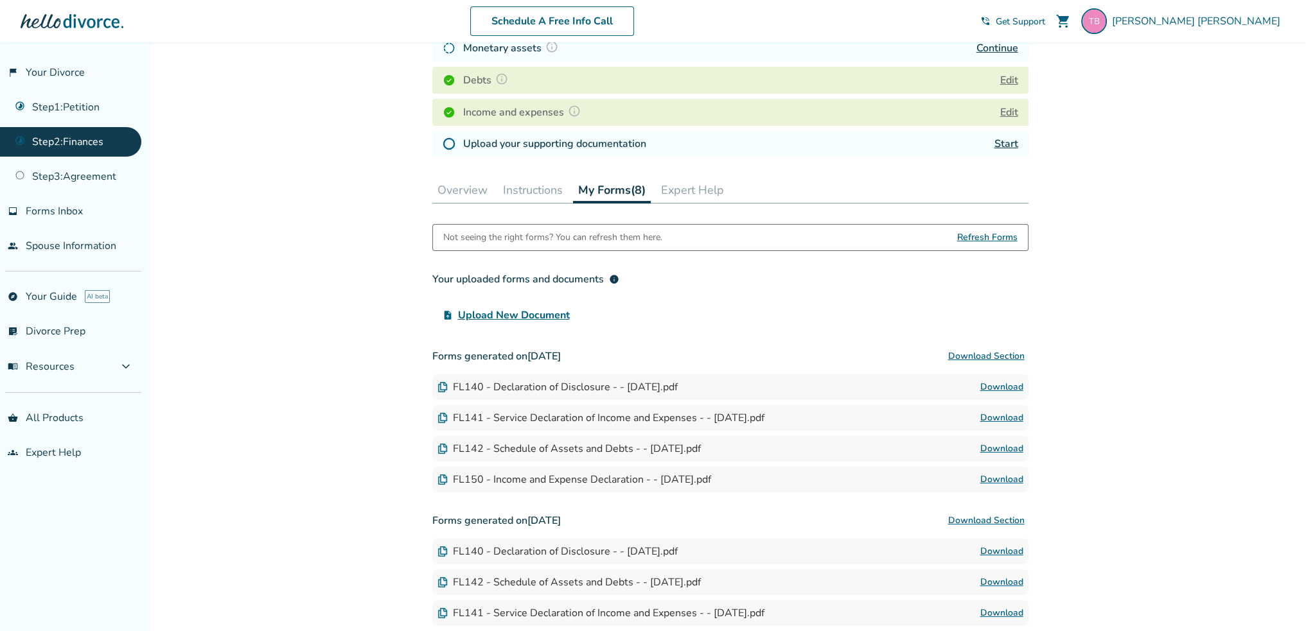
scroll to position [378, 0]
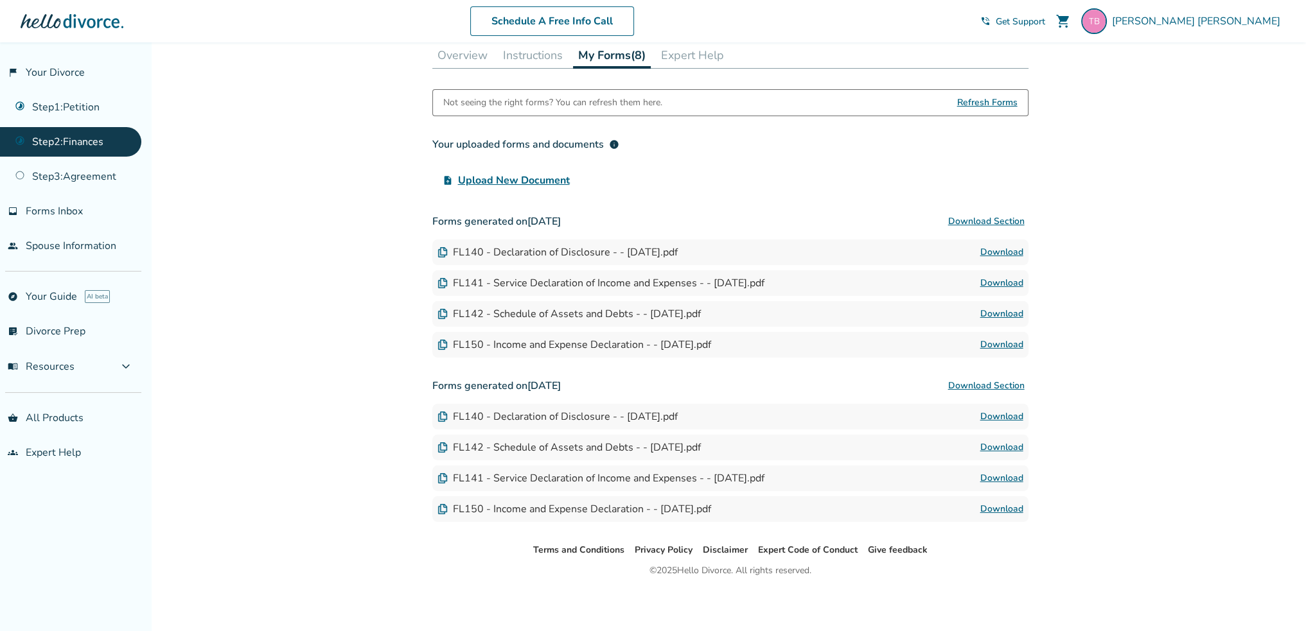
click at [1006, 338] on link "Download" at bounding box center [1001, 344] width 43 height 15
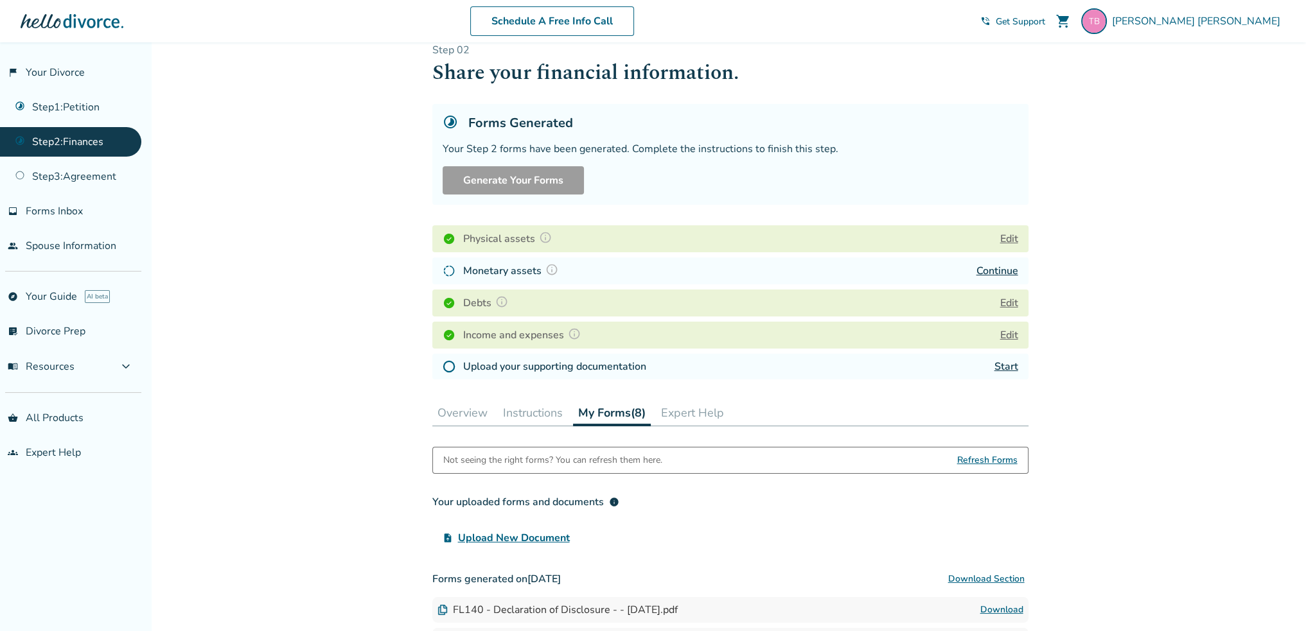
scroll to position [0, 0]
